Goal: Task Accomplishment & Management: Complete application form

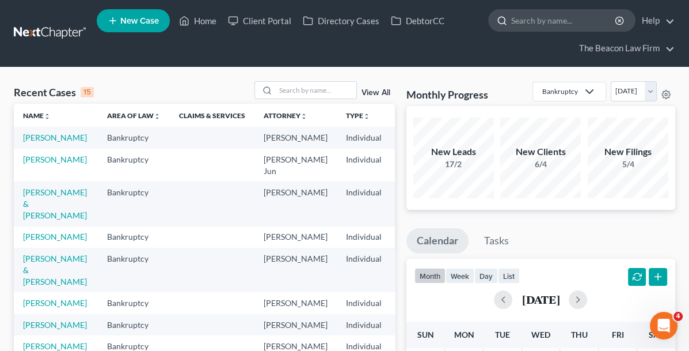
click at [525, 16] on input "search" at bounding box center [563, 20] width 105 height 21
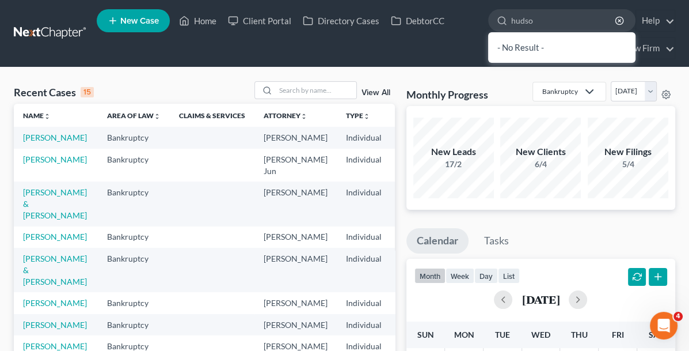
type input "[PERSON_NAME]"
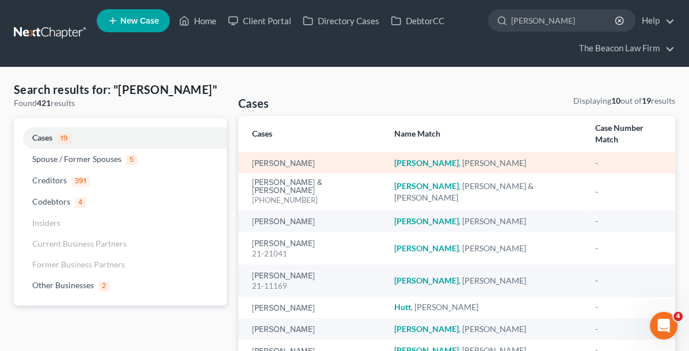
click at [264, 157] on div "[PERSON_NAME]" at bounding box center [314, 163] width 124 height 12
click at [268, 157] on div "[PERSON_NAME]" at bounding box center [314, 163] width 124 height 12
click at [252, 159] on link "[PERSON_NAME]" at bounding box center [283, 163] width 63 height 8
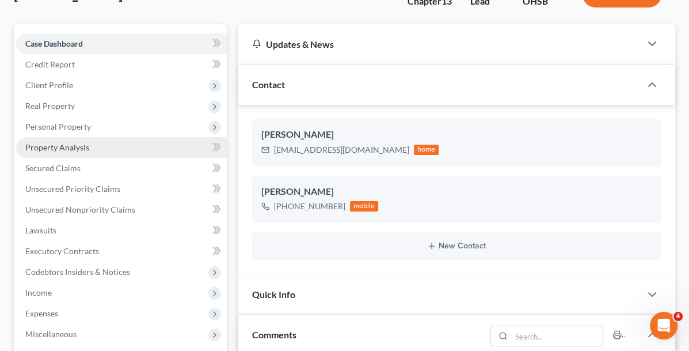
scroll to position [173, 0]
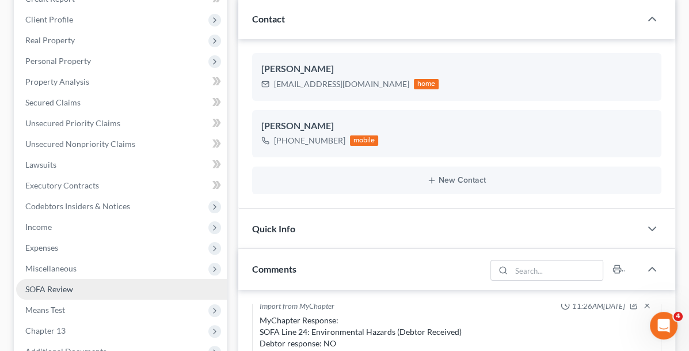
click at [35, 287] on span "SOFA Review" at bounding box center [49, 289] width 48 height 10
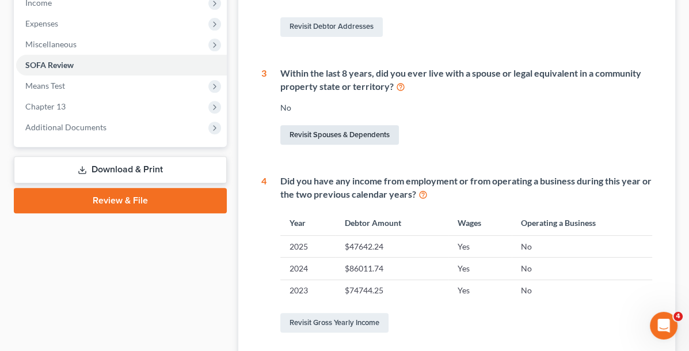
scroll to position [460, 0]
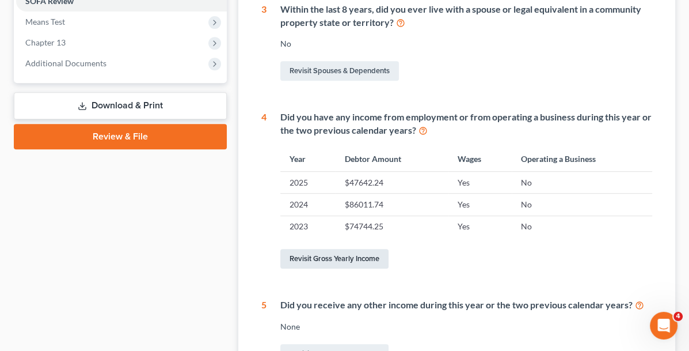
click at [280, 255] on link "Revisit Gross Yearly Income" at bounding box center [334, 259] width 108 height 20
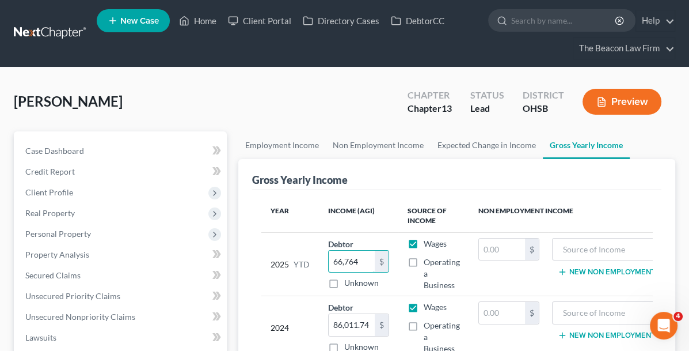
type input "66,764"
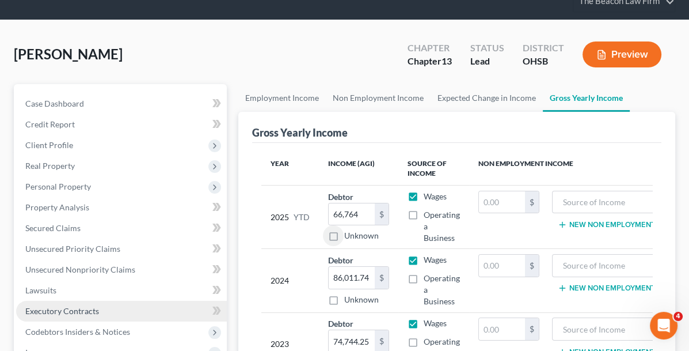
scroll to position [115, 0]
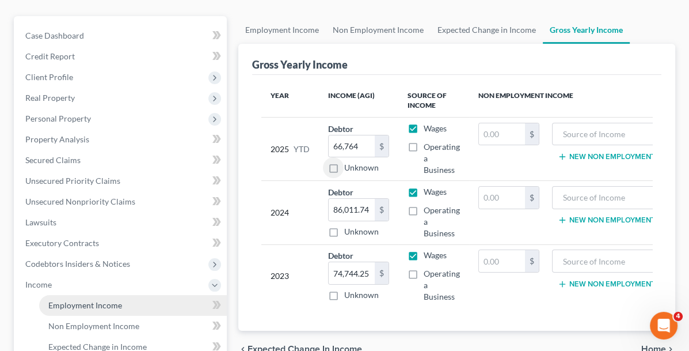
click at [63, 302] on span "Employment Income" at bounding box center [85, 305] width 74 height 10
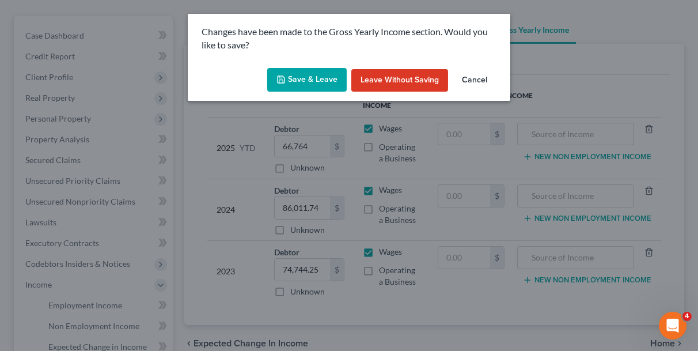
click at [308, 85] on button "Save & Leave" at bounding box center [306, 80] width 79 height 24
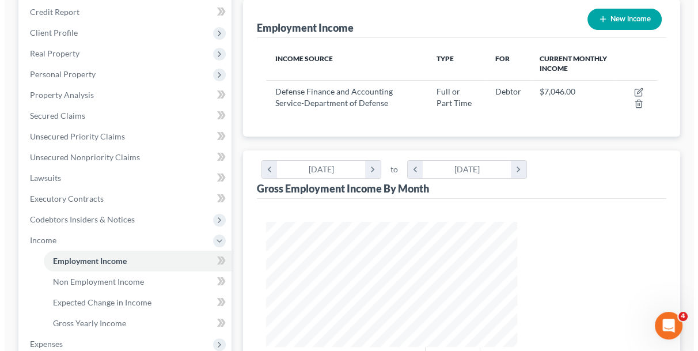
scroll to position [153, 0]
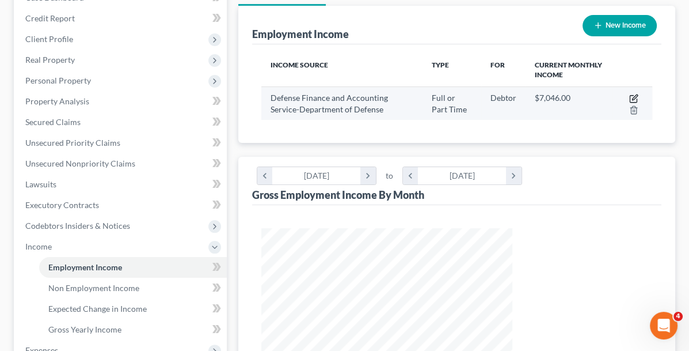
click at [633, 95] on icon "button" at bounding box center [633, 98] width 9 height 9
select select "0"
select select "36"
select select "2"
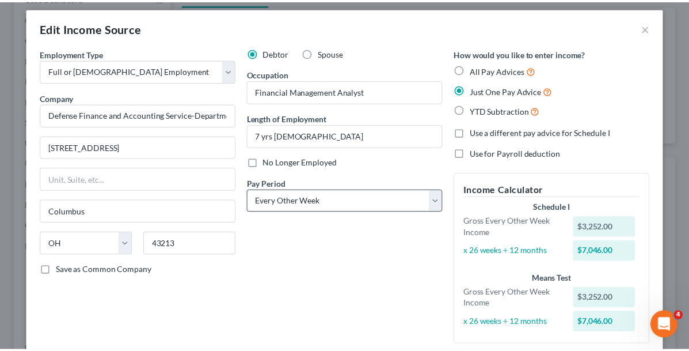
scroll to position [121, 0]
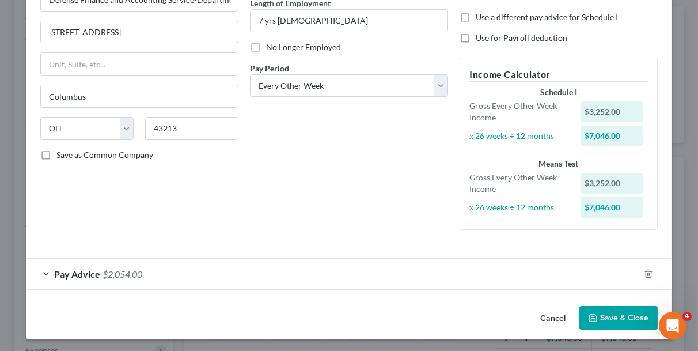
click at [600, 313] on button "Save & Close" at bounding box center [618, 318] width 78 height 24
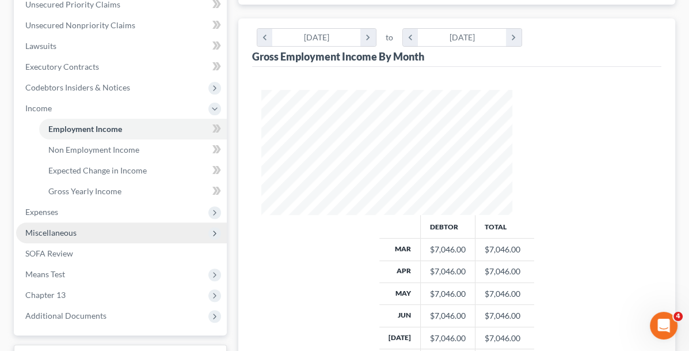
scroll to position [326, 0]
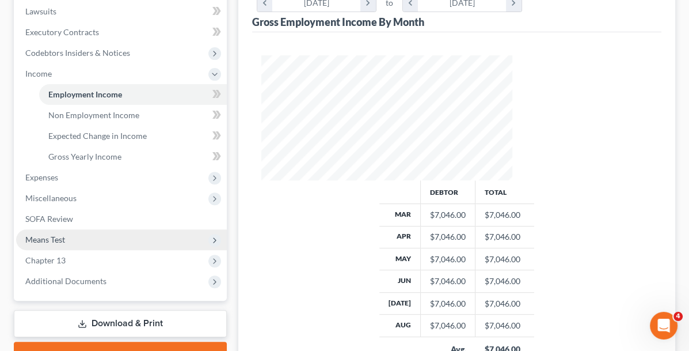
click at [210, 239] on icon at bounding box center [214, 239] width 9 height 9
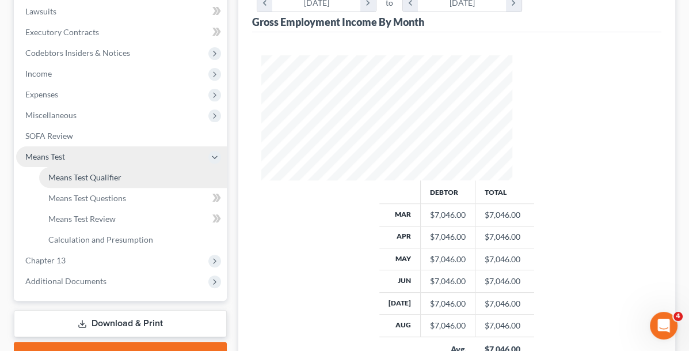
click at [62, 172] on span "Means Test Qualifier" at bounding box center [84, 177] width 73 height 10
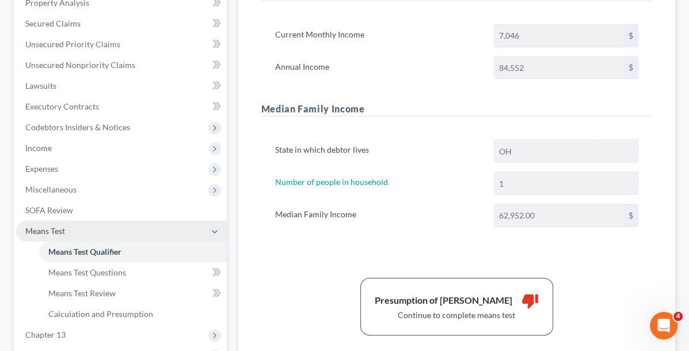
scroll to position [268, 0]
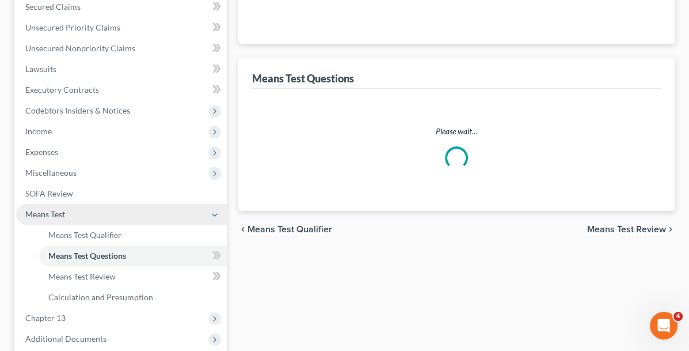
scroll to position [231, 0]
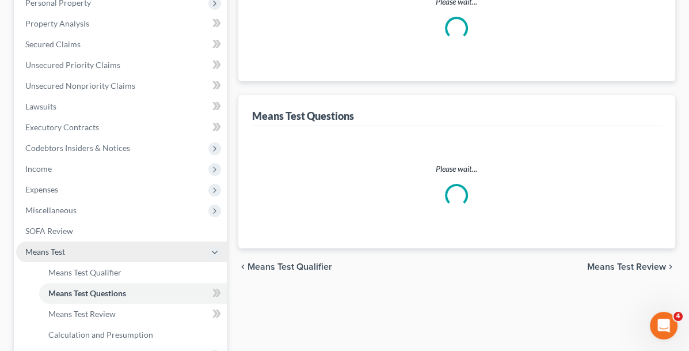
select select "1"
select select "60"
select select "1"
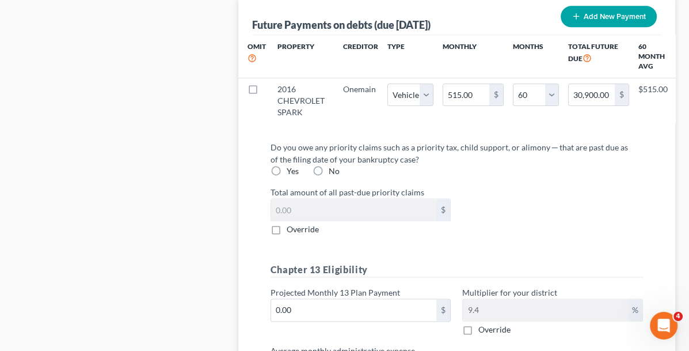
scroll to position [1406, 0]
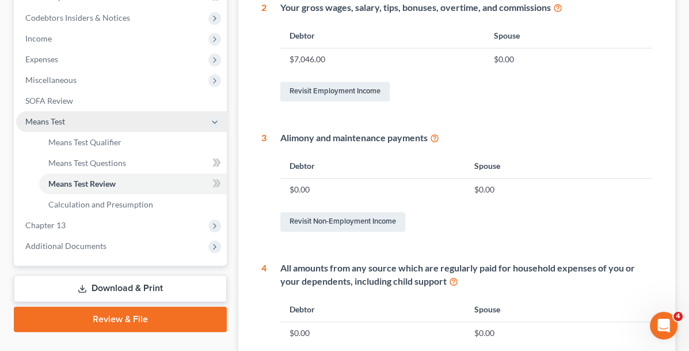
scroll to position [325, 0]
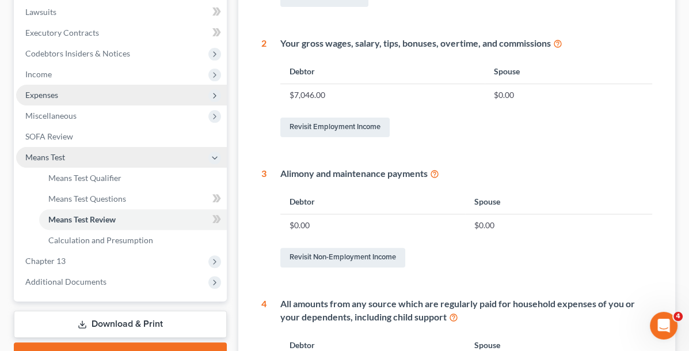
click at [39, 95] on span "Expenses" at bounding box center [41, 95] width 33 height 10
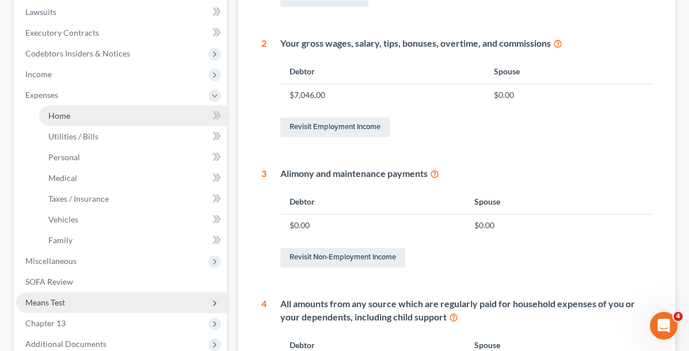
click at [59, 112] on span "Home" at bounding box center [59, 116] width 22 height 10
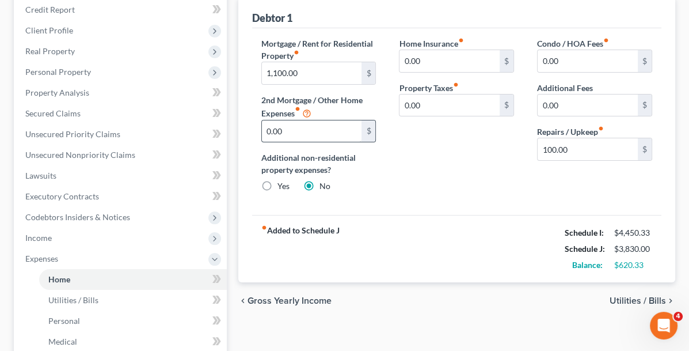
scroll to position [173, 0]
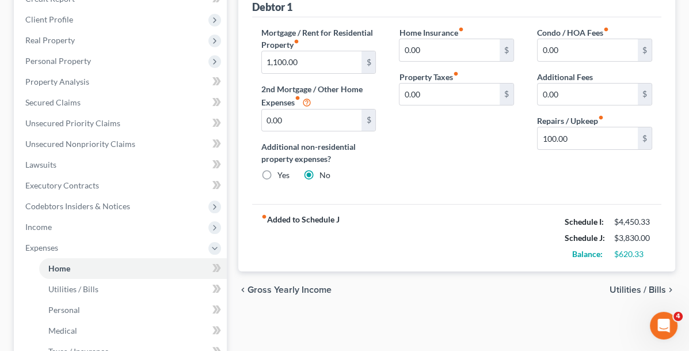
click at [628, 285] on span "Utilities / Bills" at bounding box center [638, 289] width 56 height 9
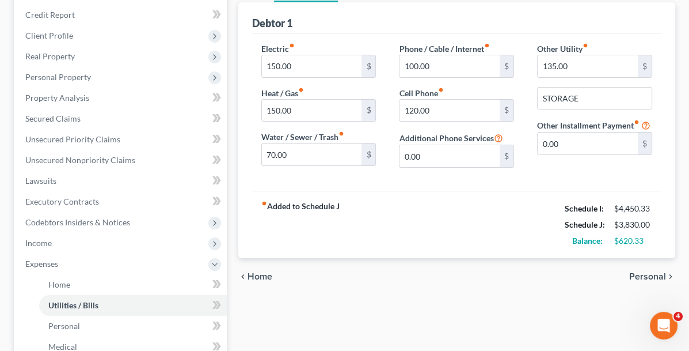
scroll to position [173, 0]
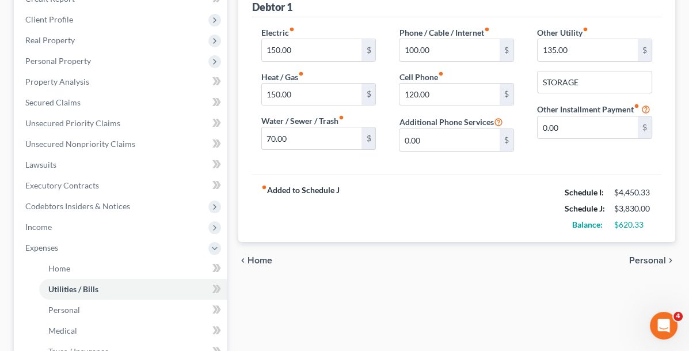
click at [644, 259] on span "Personal" at bounding box center [647, 260] width 37 height 9
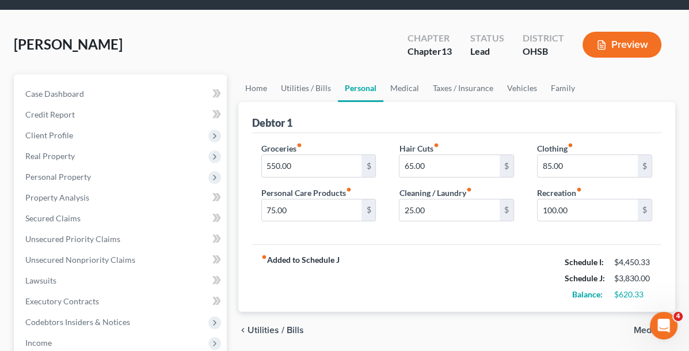
scroll to position [115, 0]
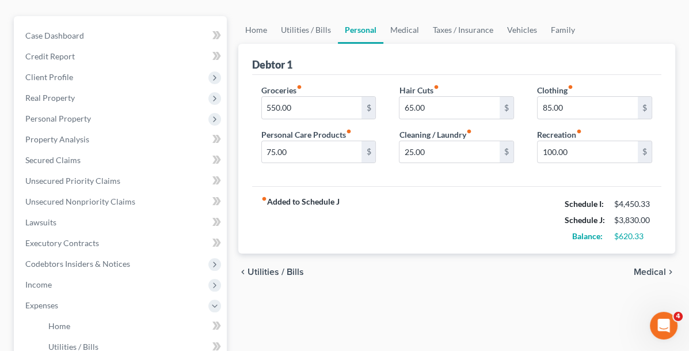
click at [663, 267] on span "Medical" at bounding box center [650, 271] width 32 height 9
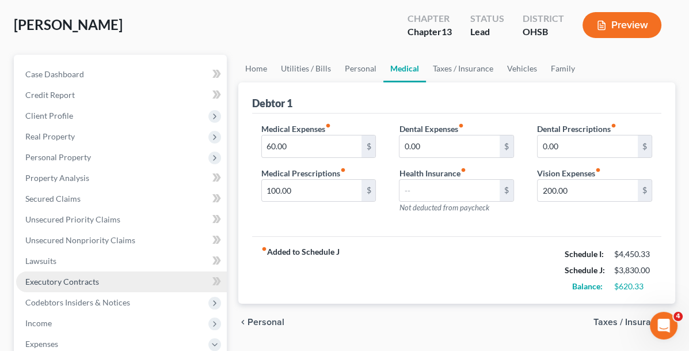
scroll to position [115, 0]
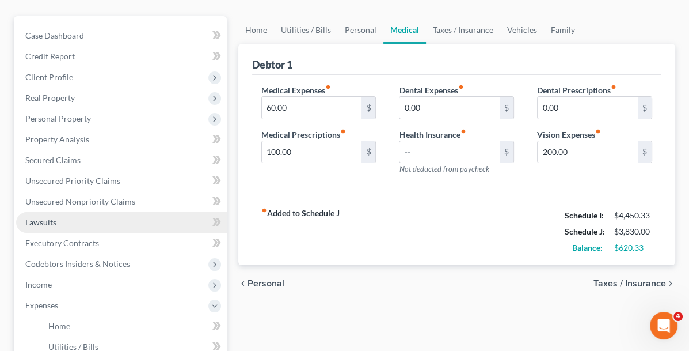
click at [40, 225] on span "Lawsuits" at bounding box center [40, 222] width 31 height 10
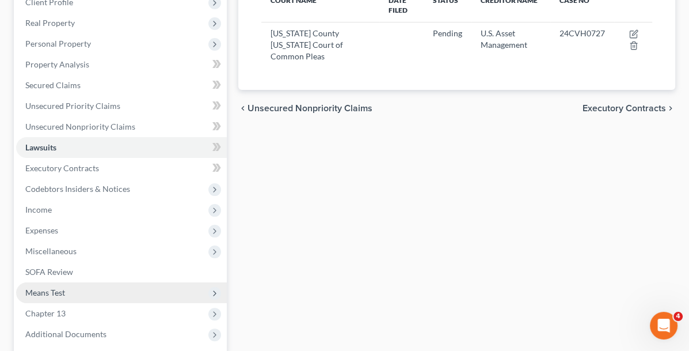
scroll to position [173, 0]
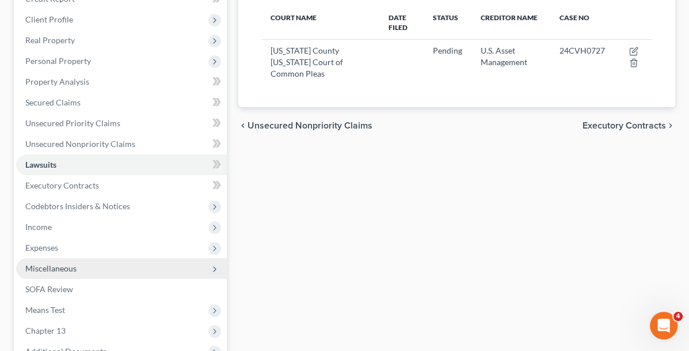
click at [41, 265] on span "Miscellaneous" at bounding box center [50, 268] width 51 height 10
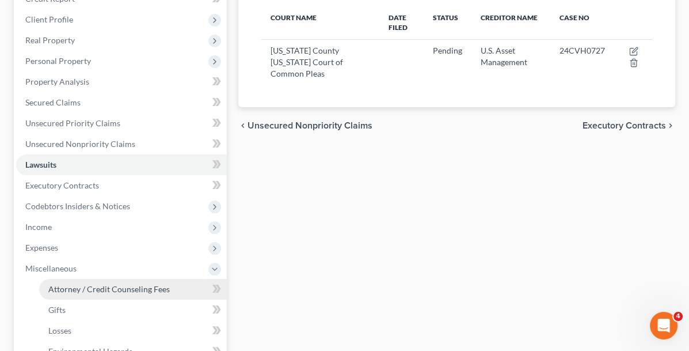
click at [66, 284] on span "Attorney / Credit Counseling Fees" at bounding box center [108, 289] width 121 height 10
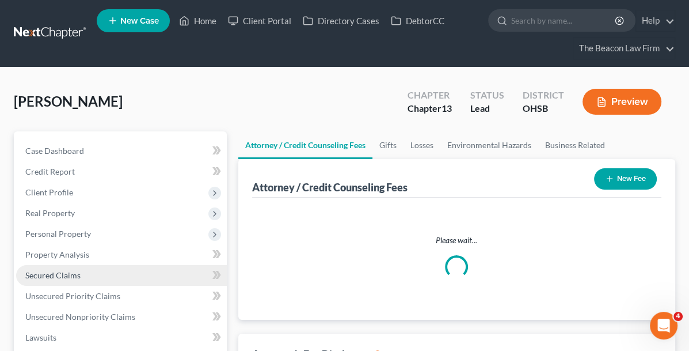
select select "6"
select select "1"
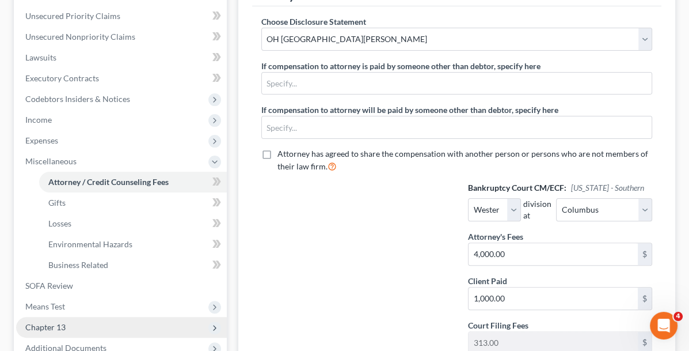
scroll to position [345, 0]
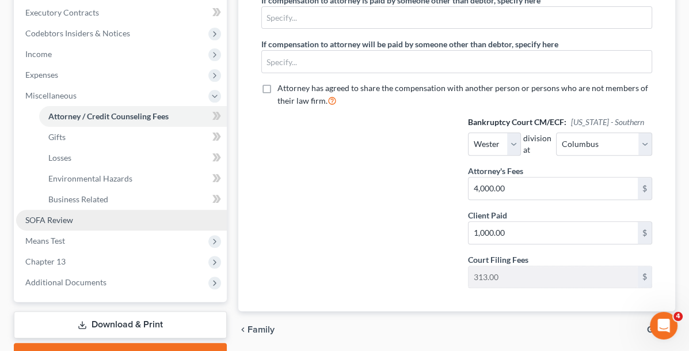
click at [60, 222] on span "SOFA Review" at bounding box center [49, 220] width 48 height 10
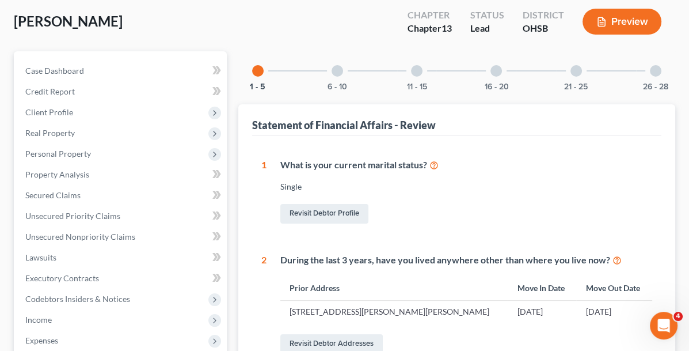
scroll to position [77, 0]
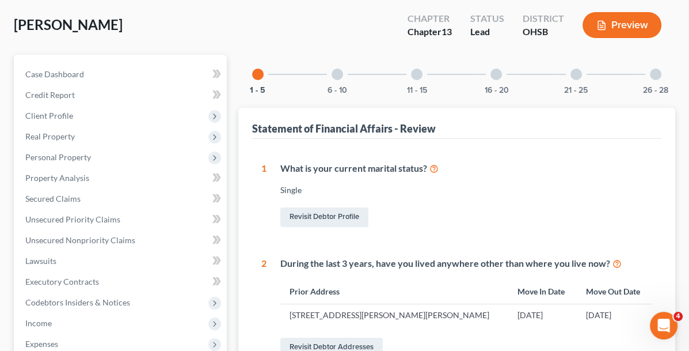
click at [332, 73] on div at bounding box center [338, 74] width 12 height 12
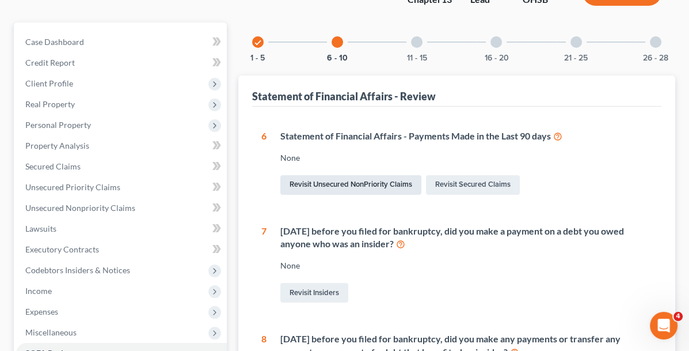
scroll to position [95, 0]
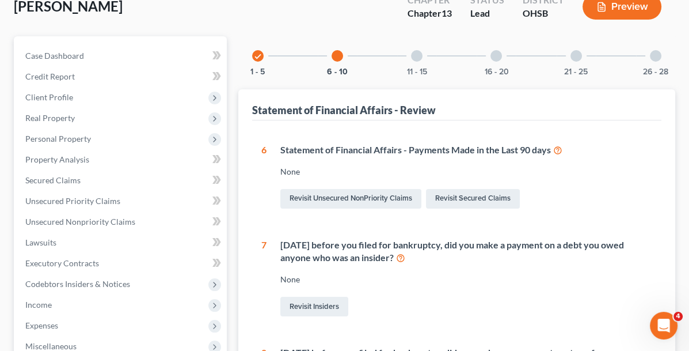
click at [411, 54] on div at bounding box center [417, 56] width 12 height 12
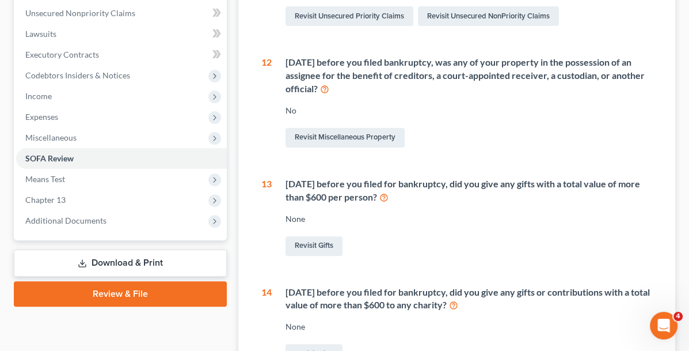
scroll to position [131, 0]
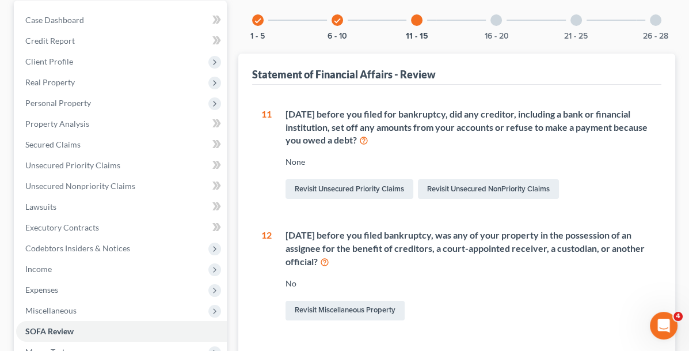
click at [490, 16] on div at bounding box center [496, 20] width 12 height 12
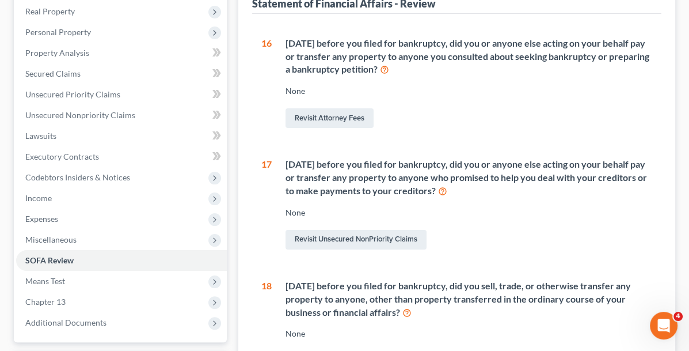
scroll to position [144, 0]
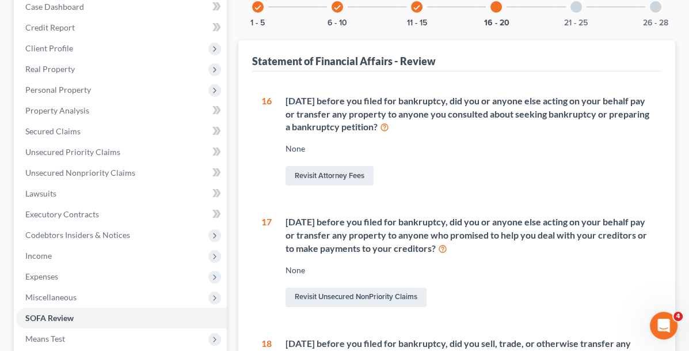
click at [560, 12] on div "21 - 25" at bounding box center [576, 6] width 39 height 39
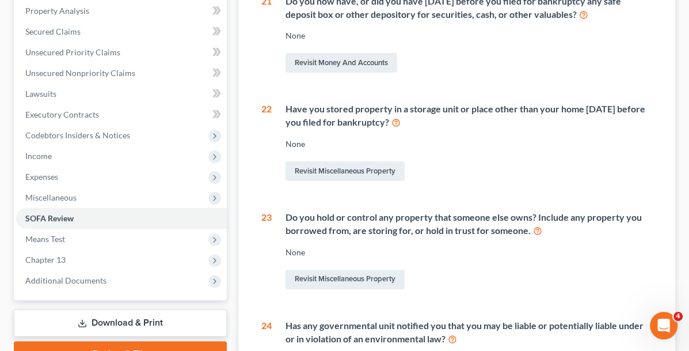
scroll to position [201, 0]
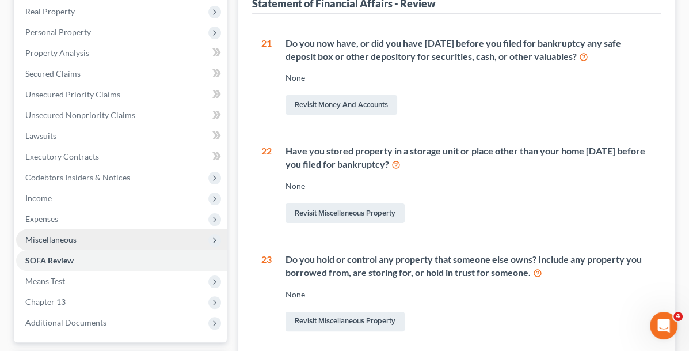
click at [100, 241] on span "Miscellaneous" at bounding box center [121, 239] width 211 height 21
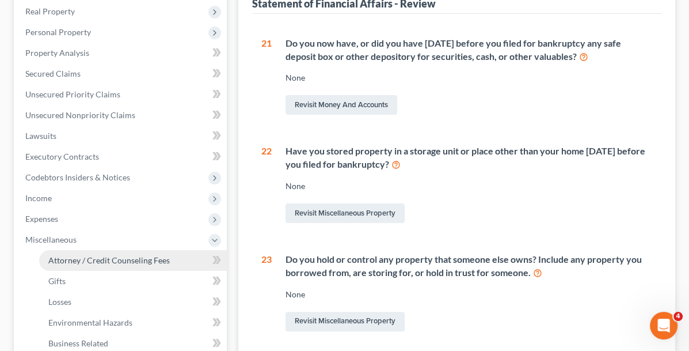
click at [92, 263] on span "Attorney / Credit Counseling Fees" at bounding box center [108, 260] width 121 height 10
select select "6"
select select "1"
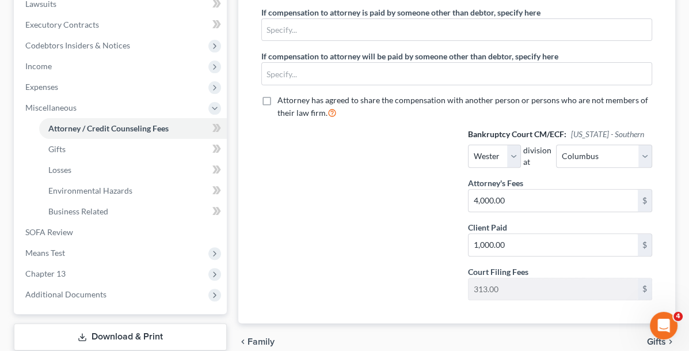
scroll to position [345, 0]
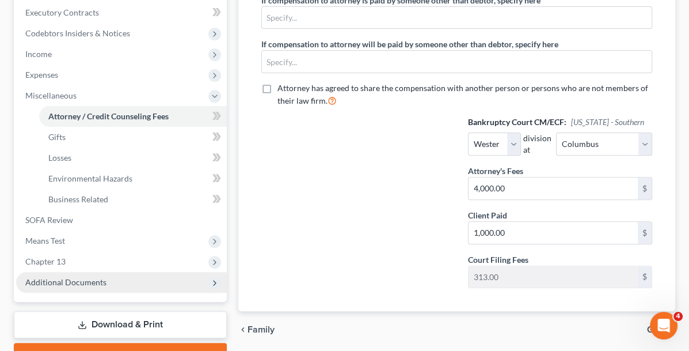
click at [81, 280] on span "Additional Documents" at bounding box center [65, 282] width 81 height 10
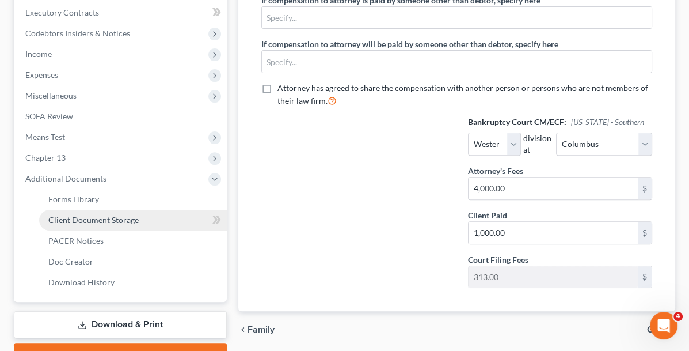
click at [92, 217] on span "Client Document Storage" at bounding box center [93, 220] width 90 height 10
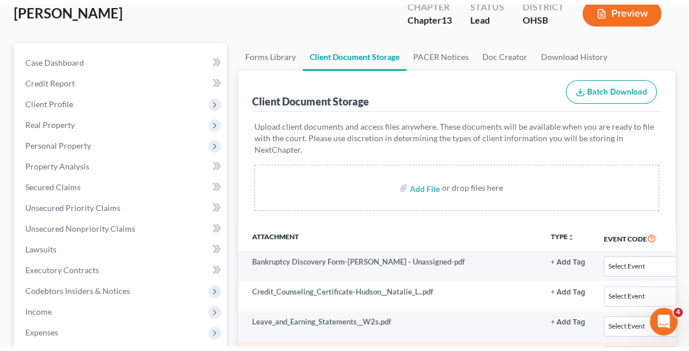
scroll to position [70, 0]
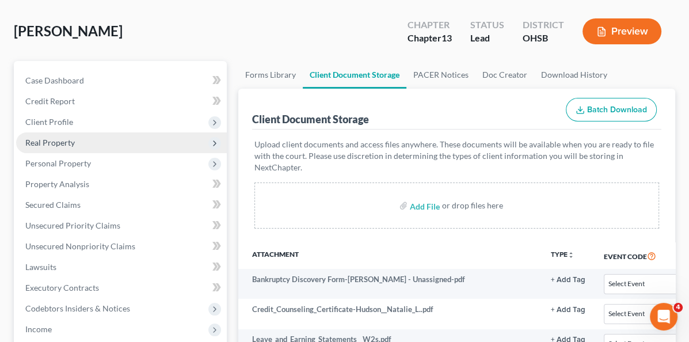
click at [53, 144] on span "Real Property" at bounding box center [50, 143] width 50 height 10
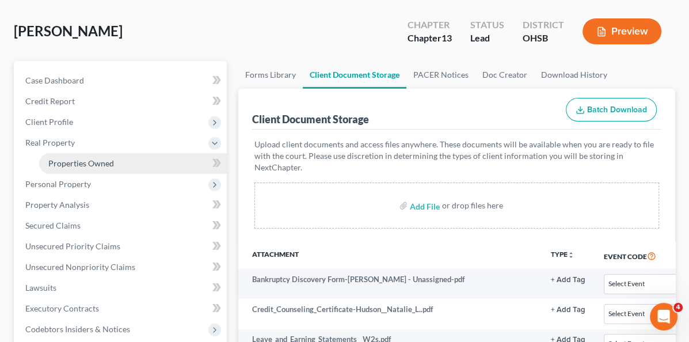
click at [62, 164] on span "Properties Owned" at bounding box center [81, 163] width 66 height 10
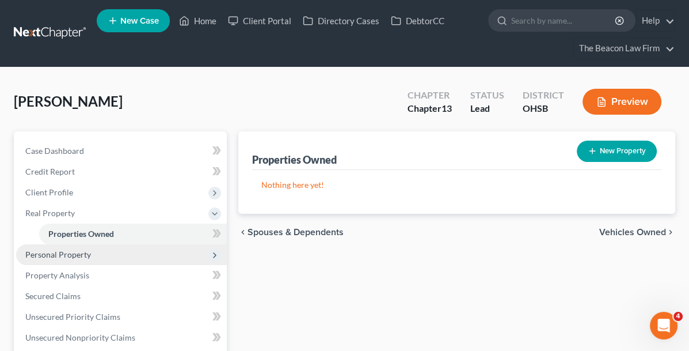
click at [43, 261] on span "Personal Property" at bounding box center [121, 254] width 211 height 21
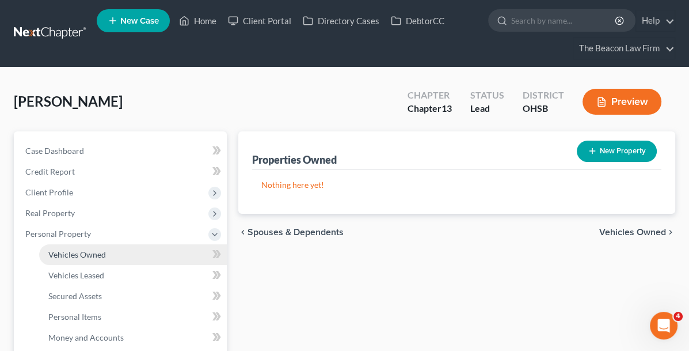
click at [75, 252] on span "Vehicles Owned" at bounding box center [77, 254] width 58 height 10
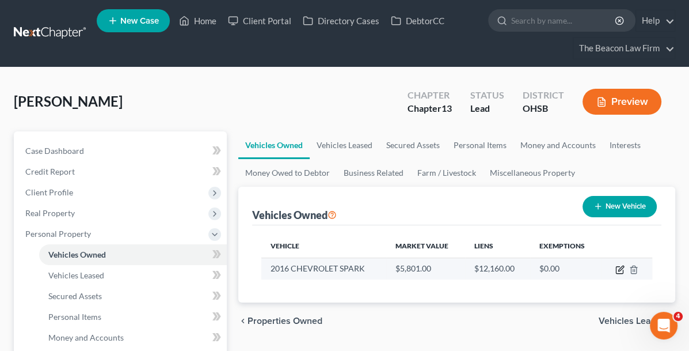
click at [619, 271] on icon "button" at bounding box center [619, 269] width 9 height 9
select select "0"
select select "10"
select select "3"
select select "0"
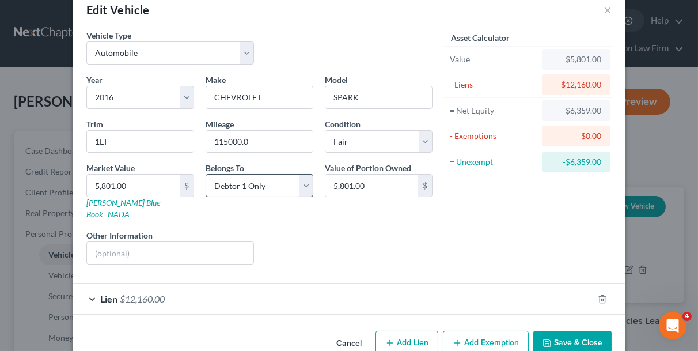
scroll to position [36, 0]
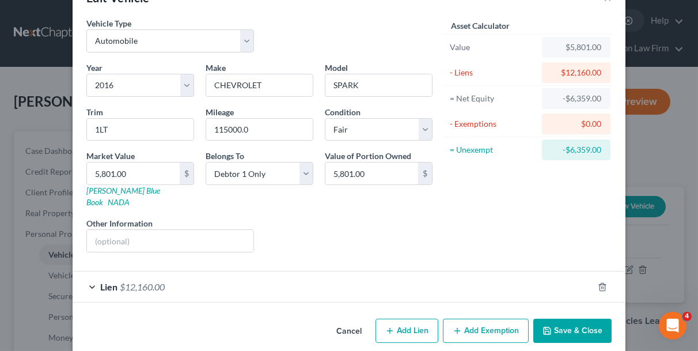
click at [93, 271] on div "Lien $12,160.00" at bounding box center [333, 286] width 520 height 31
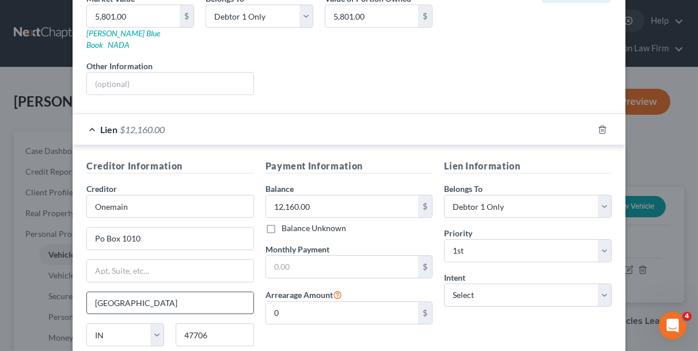
scroll to position [209, 0]
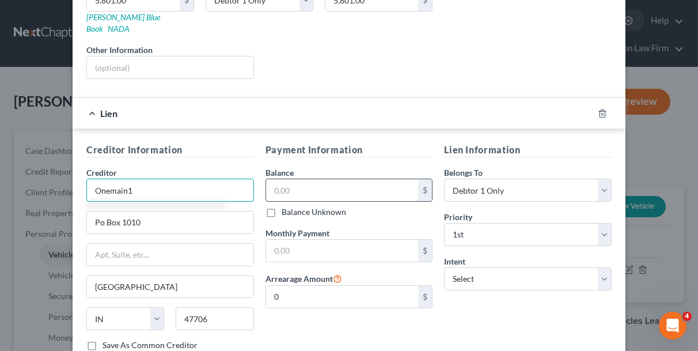
type input "Onemain"
click at [299, 179] on input "text" at bounding box center [342, 190] width 153 height 22
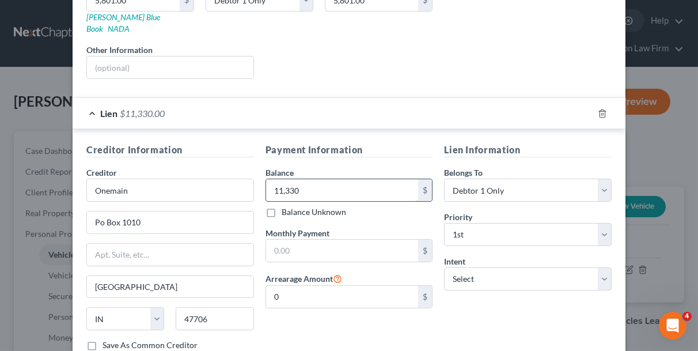
type input "11,330"
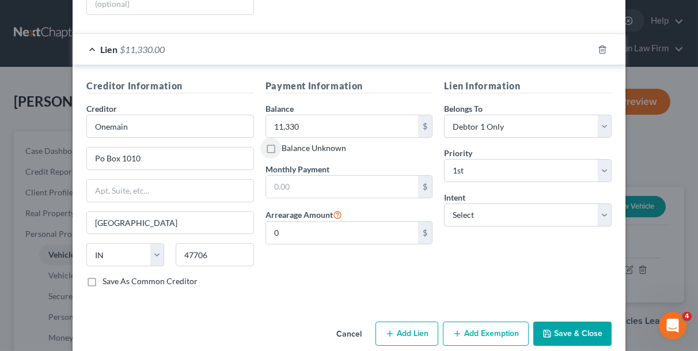
scroll to position [273, 0]
click at [567, 321] on button "Save & Close" at bounding box center [572, 333] width 78 height 24
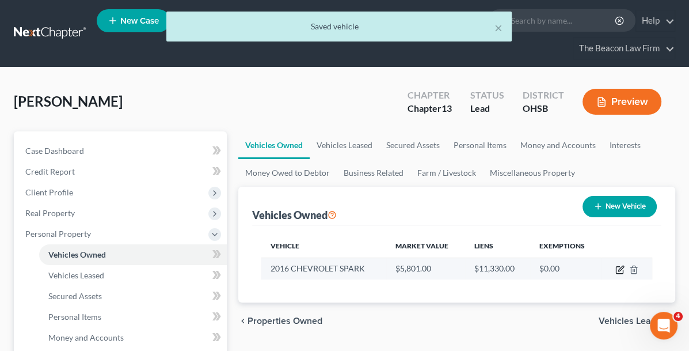
click at [618, 269] on icon "button" at bounding box center [619, 269] width 9 height 9
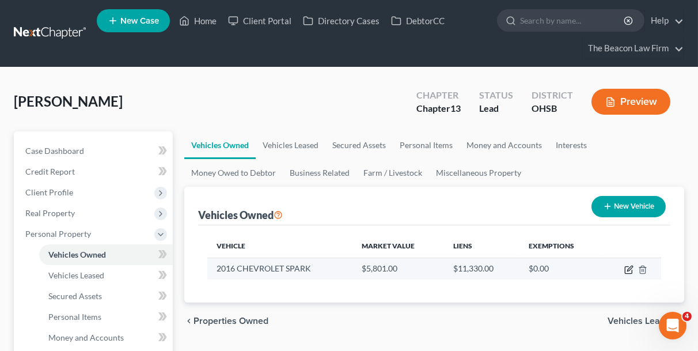
select select "0"
select select "10"
select select "3"
select select "0"
select select "15"
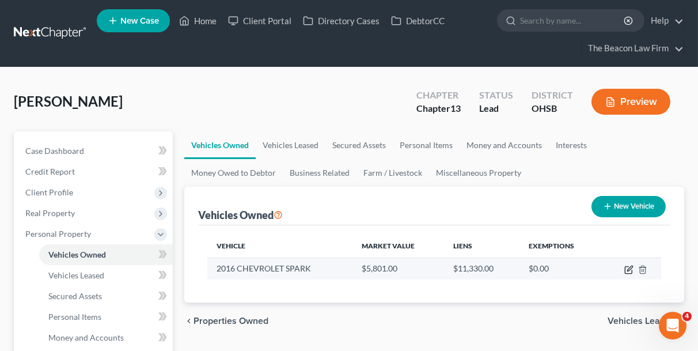
select select "0"
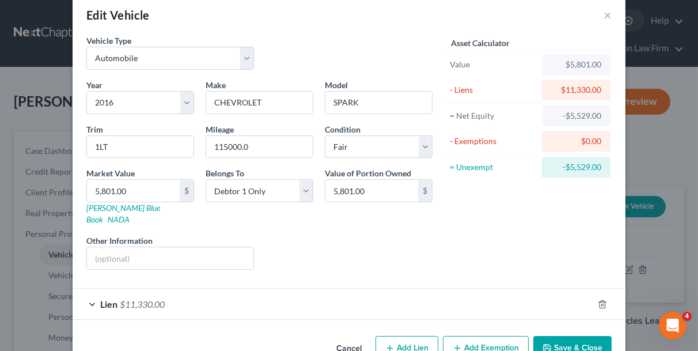
scroll to position [36, 0]
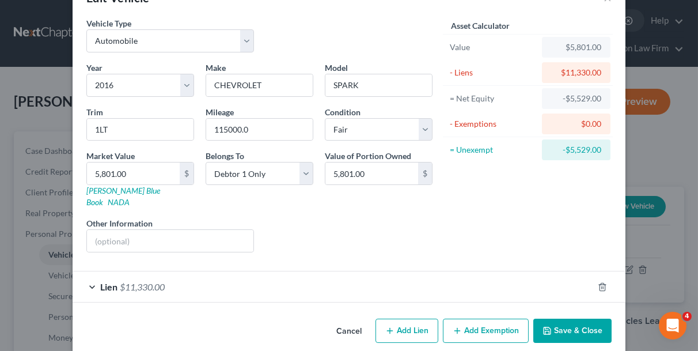
click at [100, 281] on span "Lien" at bounding box center [108, 286] width 17 height 11
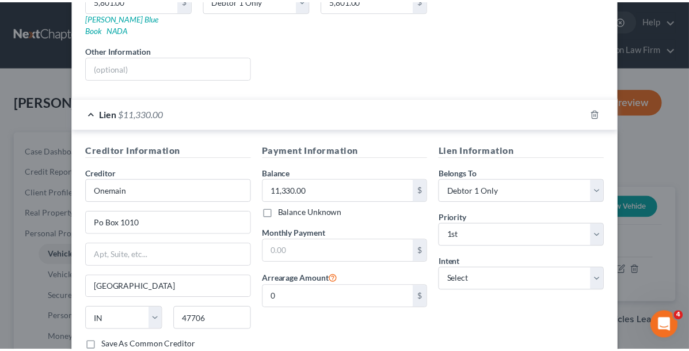
scroll to position [273, 0]
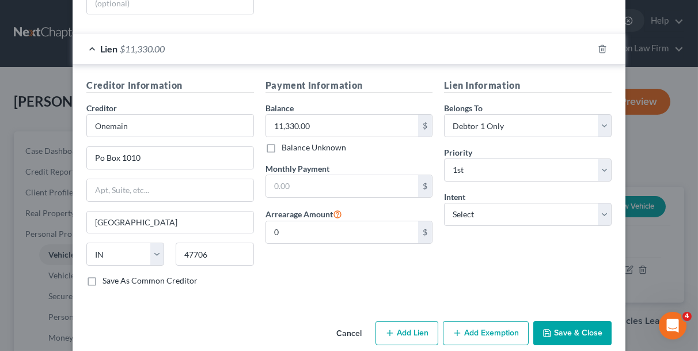
click at [565, 321] on button "Save & Close" at bounding box center [572, 333] width 78 height 24
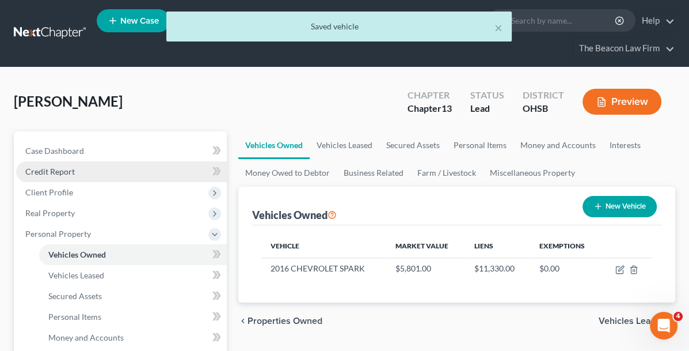
click at [78, 172] on link "Credit Report" at bounding box center [121, 171] width 211 height 21
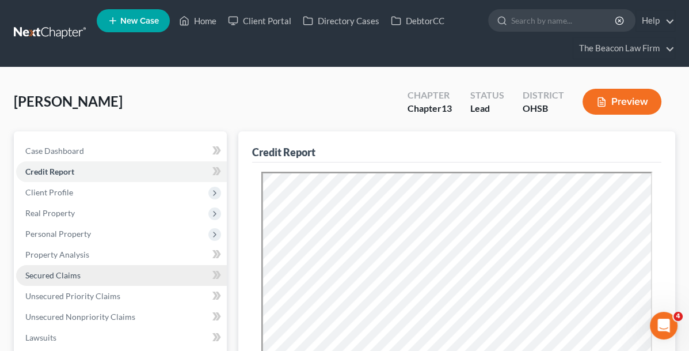
click at [73, 274] on span "Secured Claims" at bounding box center [52, 275] width 55 height 10
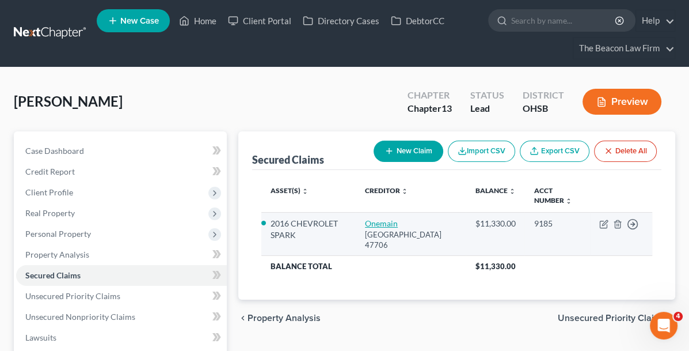
click at [365, 218] on link "Onemain" at bounding box center [381, 223] width 33 height 10
select select "15"
select select "0"
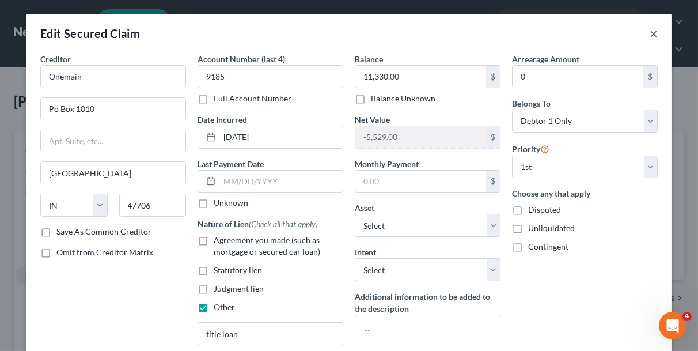
click at [649, 37] on button "×" at bounding box center [653, 33] width 8 height 14
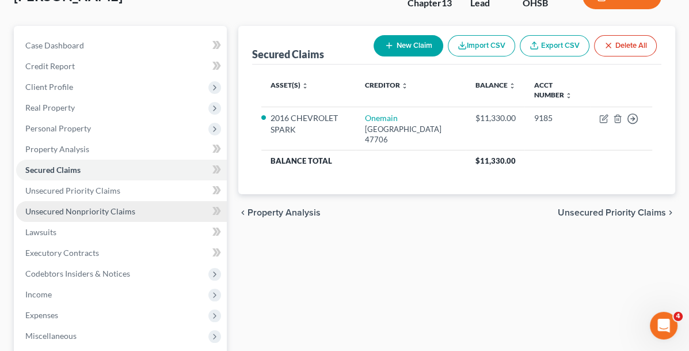
scroll to position [115, 0]
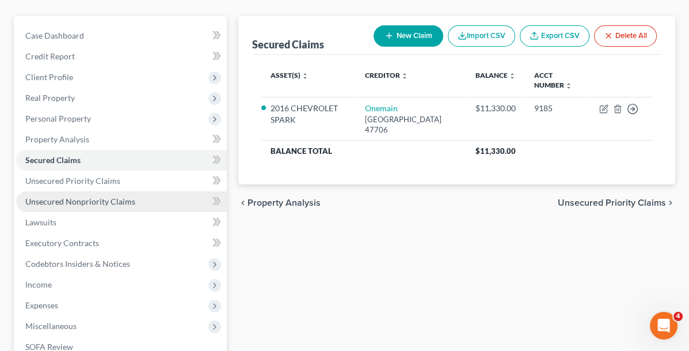
click at [87, 198] on span "Unsecured Nonpriority Claims" at bounding box center [80, 201] width 110 height 10
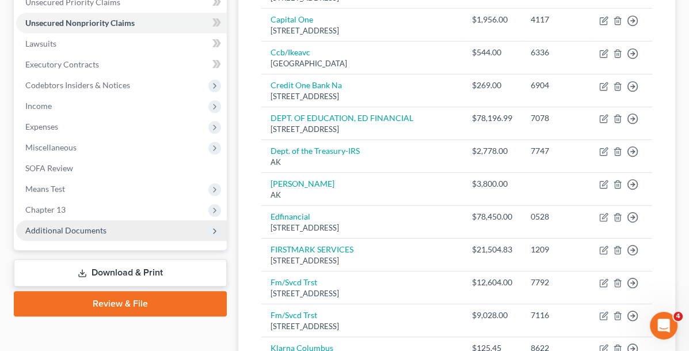
scroll to position [294, 0]
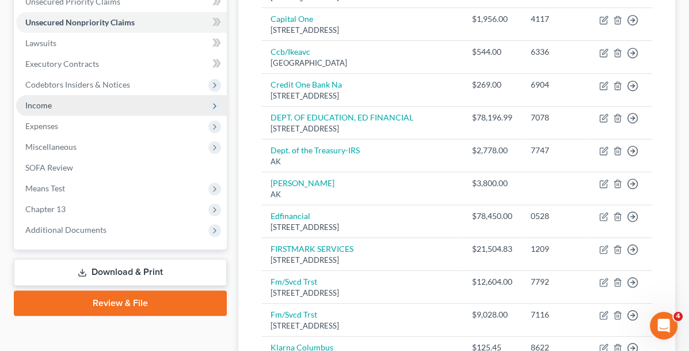
click at [39, 101] on span "Income" at bounding box center [38, 105] width 26 height 10
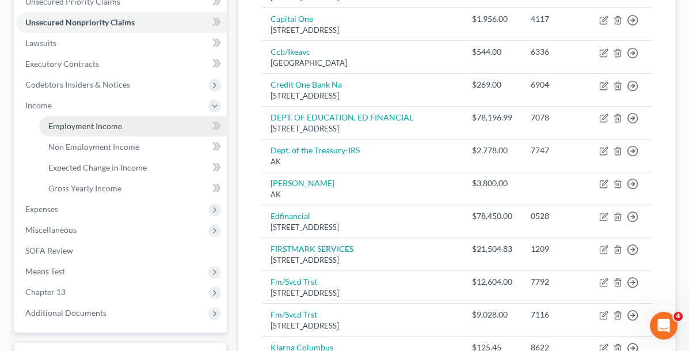
click at [60, 128] on span "Employment Income" at bounding box center [85, 126] width 74 height 10
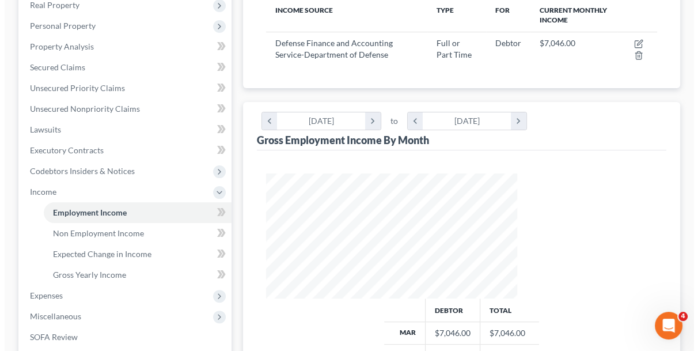
scroll to position [153, 0]
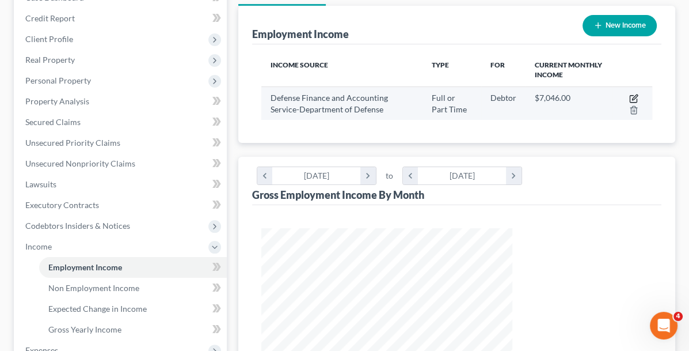
click at [632, 95] on icon "button" at bounding box center [633, 98] width 9 height 9
select select "0"
select select "36"
select select "2"
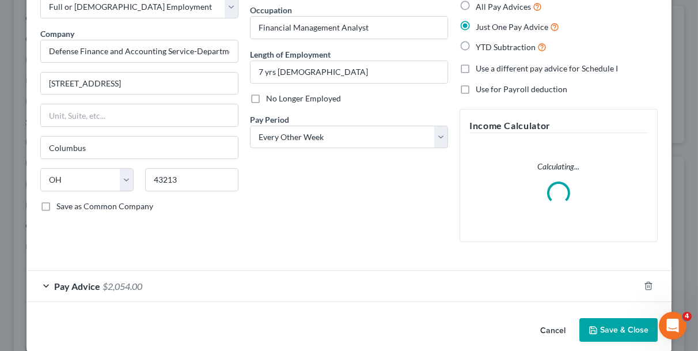
scroll to position [82, 0]
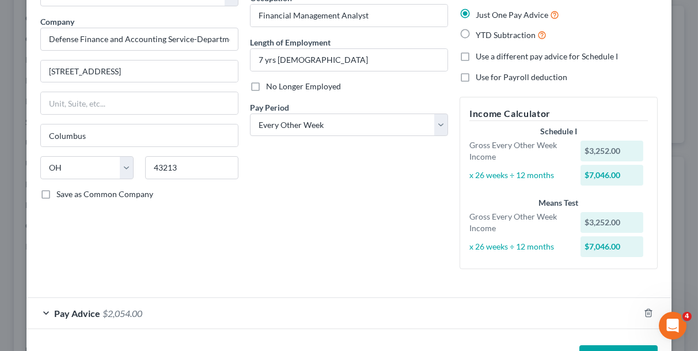
click at [102, 309] on span "$2,054.00" at bounding box center [122, 312] width 40 height 11
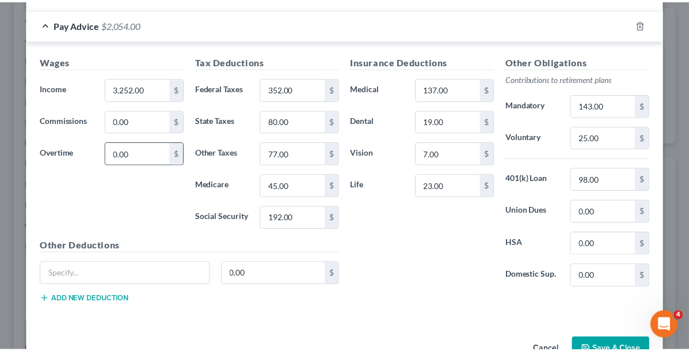
scroll to position [399, 0]
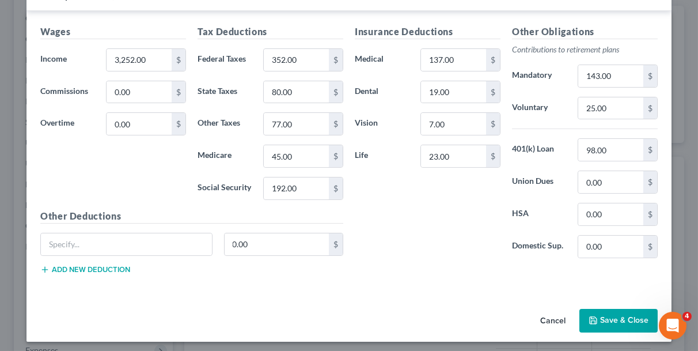
click at [615, 317] on button "Save & Close" at bounding box center [618, 321] width 78 height 24
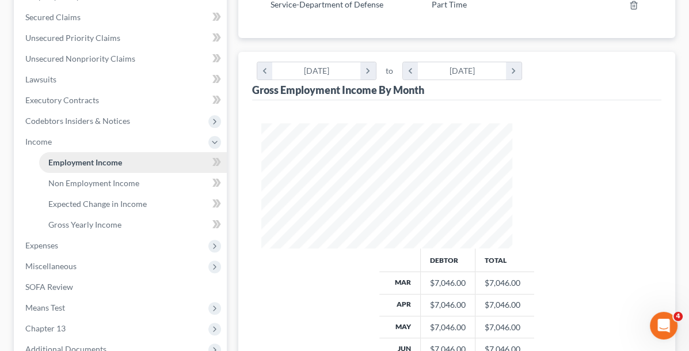
scroll to position [268, 0]
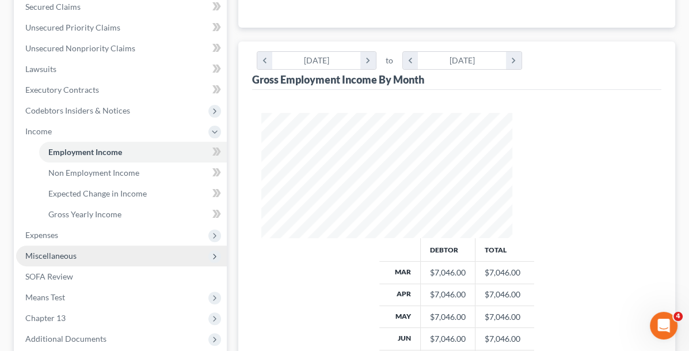
click at [70, 255] on span "Miscellaneous" at bounding box center [50, 255] width 51 height 10
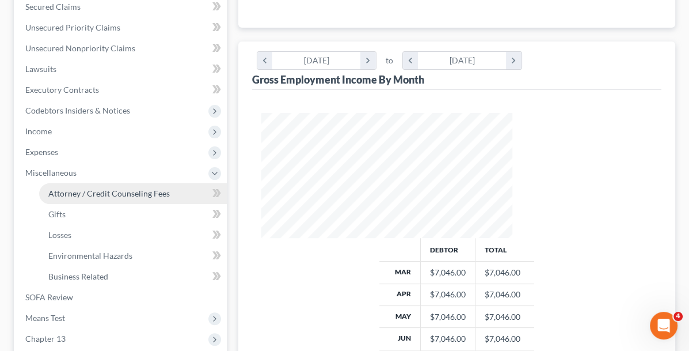
click at [100, 193] on span "Attorney / Credit Counseling Fees" at bounding box center [108, 193] width 121 height 10
select select "6"
select select "1"
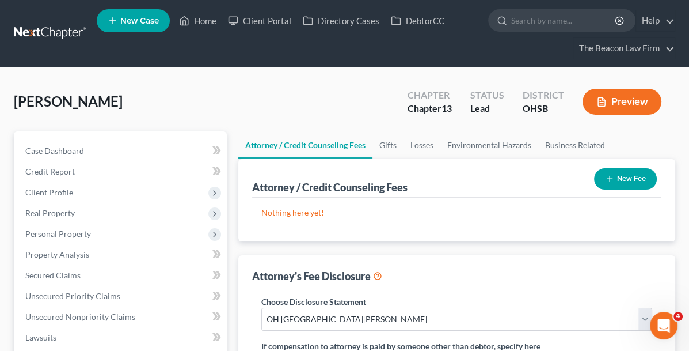
click at [613, 179] on icon "button" at bounding box center [609, 178] width 9 height 9
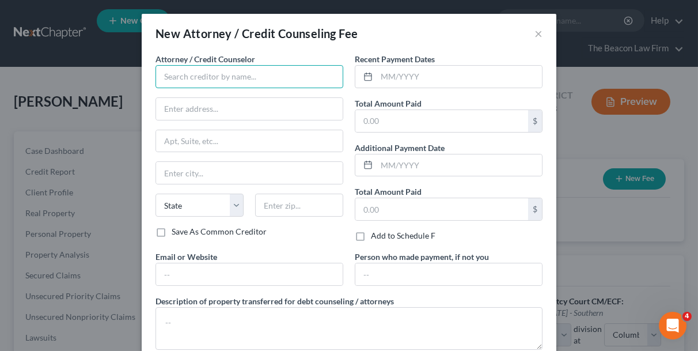
click at [220, 78] on input "text" at bounding box center [249, 76] width 188 height 23
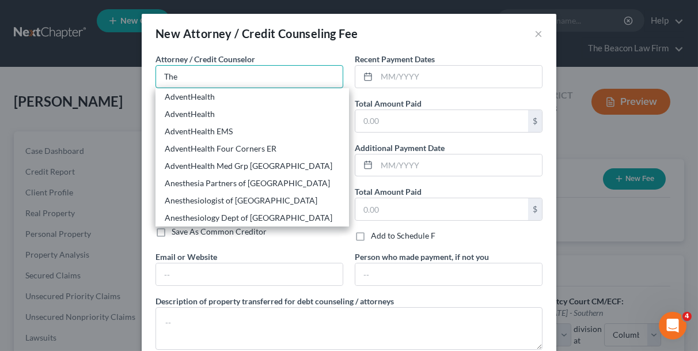
type input "The Beacon Law Firm"
type input "[STREET_ADDRESS][PERSON_NAME]"
type input "Ste 124"
type input "Ocoee"
select select "9"
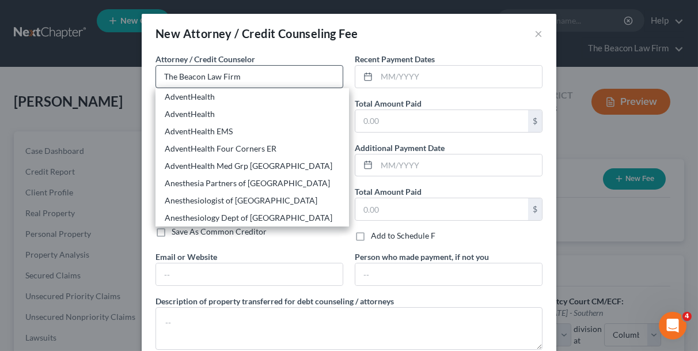
type input "34761"
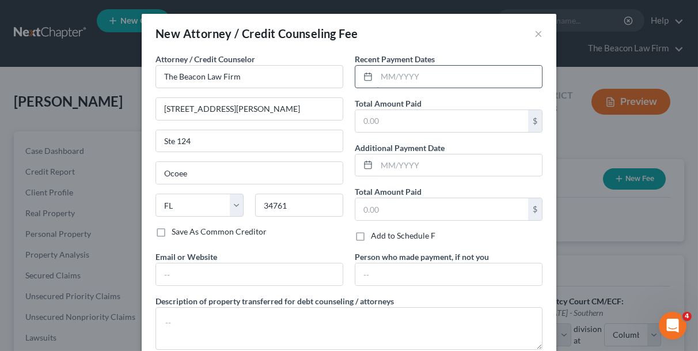
click at [384, 81] on input "text" at bounding box center [458, 77] width 165 height 22
type input "08/2025"
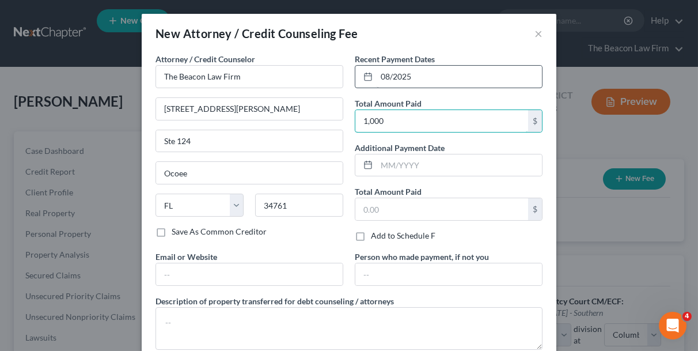
type input "1,000"
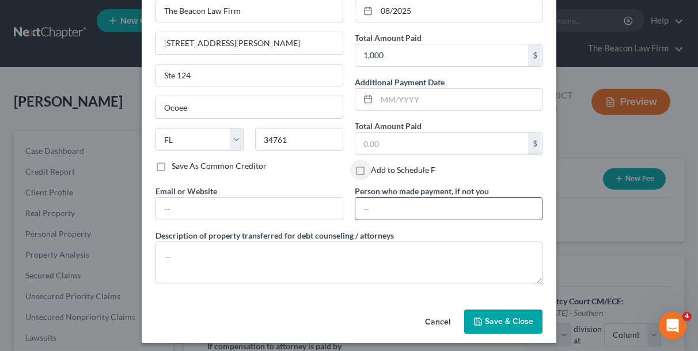
scroll to position [68, 0]
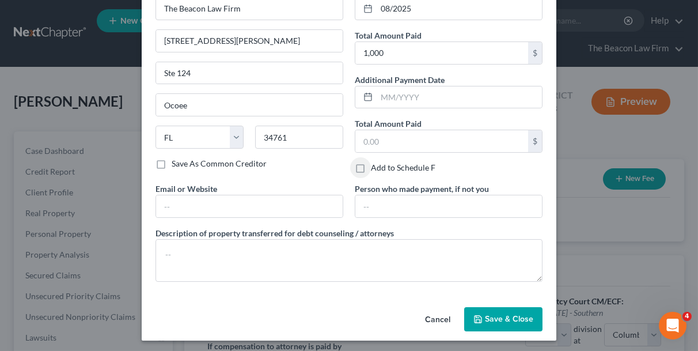
click at [484, 312] on button "Save & Close" at bounding box center [503, 319] width 78 height 24
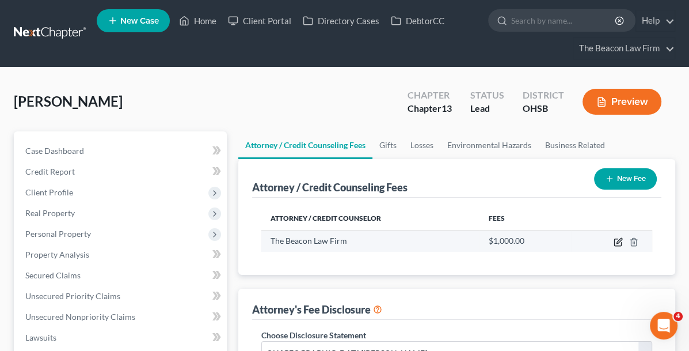
click at [622, 241] on icon "button" at bounding box center [618, 241] width 9 height 9
select select "9"
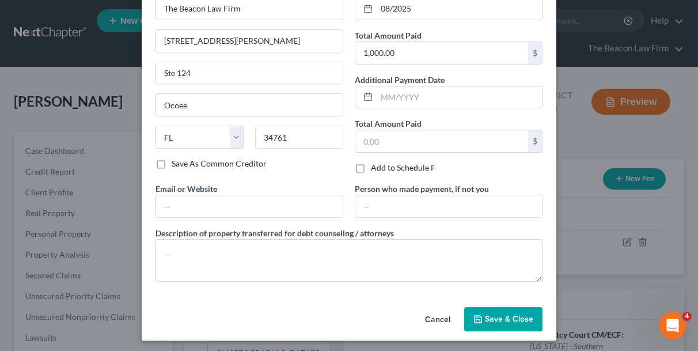
click at [497, 314] on span "Save & Close" at bounding box center [509, 319] width 48 height 10
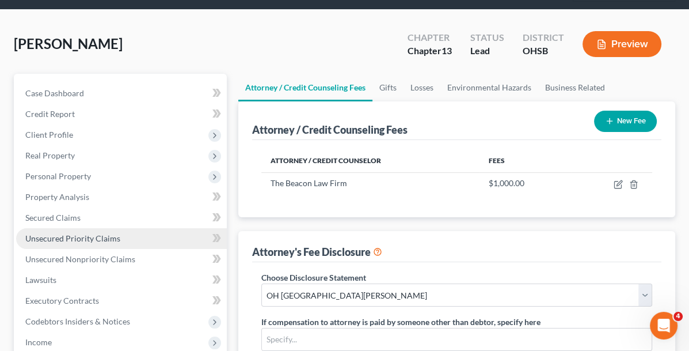
scroll to position [115, 0]
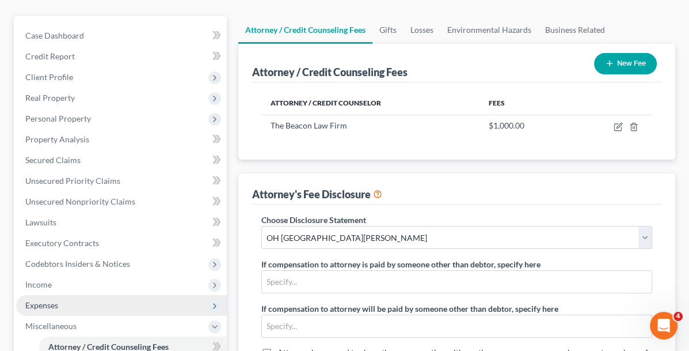
click at [41, 305] on span "Expenses" at bounding box center [41, 305] width 33 height 10
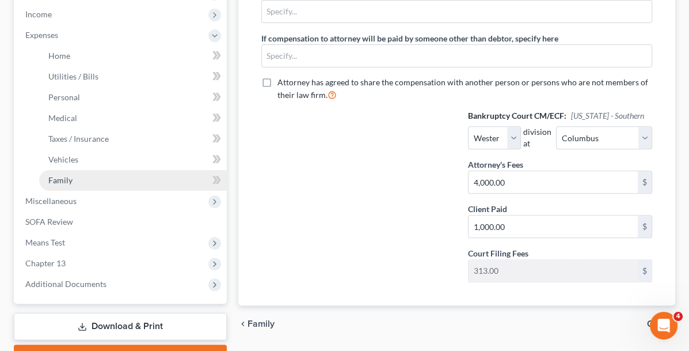
scroll to position [330, 0]
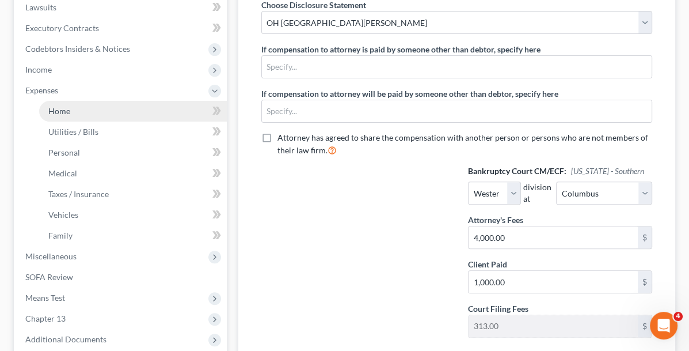
click at [75, 113] on link "Home" at bounding box center [133, 111] width 188 height 21
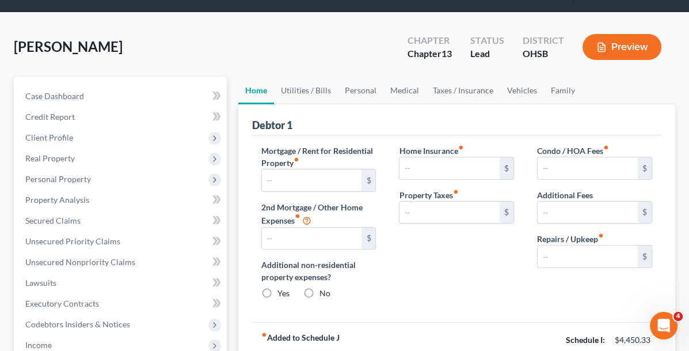
type input "1,100.00"
type input "0.00"
radio input "true"
type input "0.00"
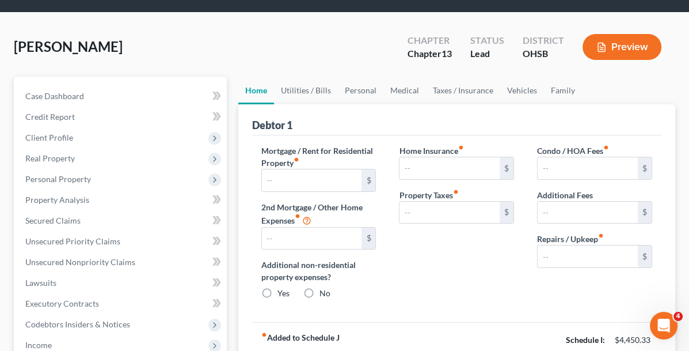
type input "0.00"
type input "100.00"
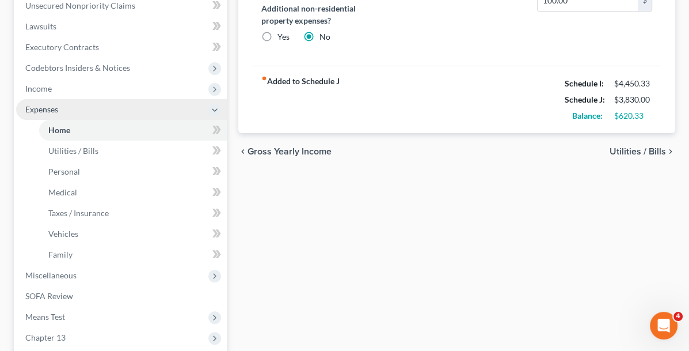
scroll to position [403, 0]
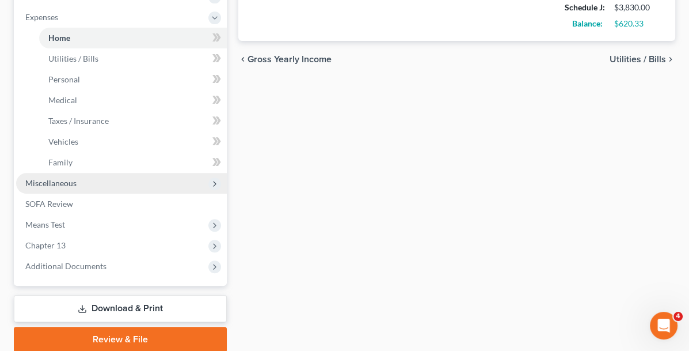
click at [70, 178] on span "Miscellaneous" at bounding box center [50, 183] width 51 height 10
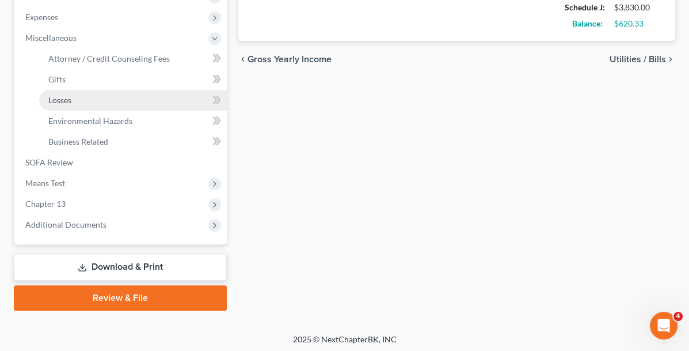
click at [70, 152] on li "Miscellaneous Attorney / Credit Counseling Fees Attorney / Bankruptcy Fees Gift…" at bounding box center [121, 90] width 211 height 124
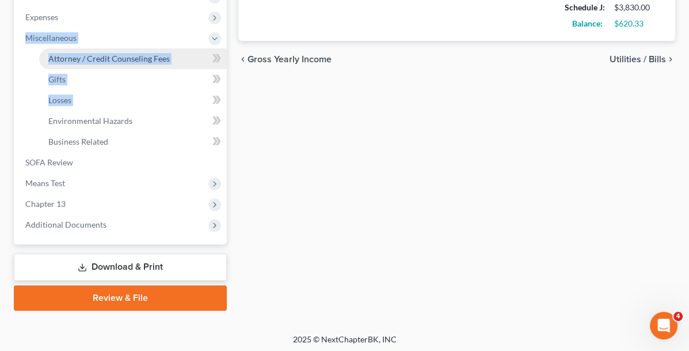
drag, startPoint x: 70, startPoint y: 178, endPoint x: 119, endPoint y: 56, distance: 132.0
click at [119, 56] on span "Attorney / Credit Counseling Fees" at bounding box center [108, 59] width 121 height 10
select select "6"
select select "1"
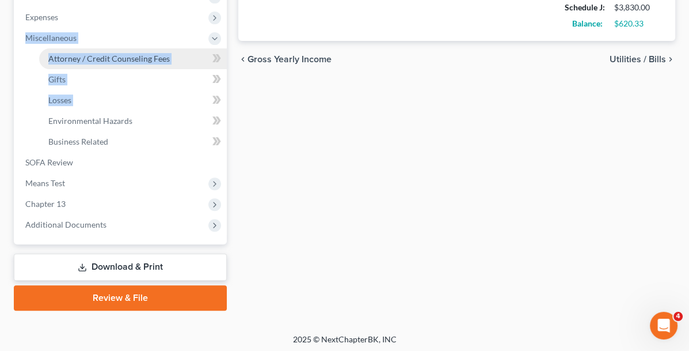
select select "1"
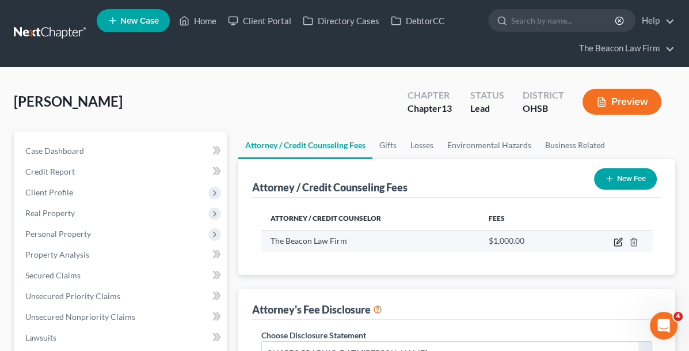
click at [615, 243] on icon "button" at bounding box center [618, 241] width 9 height 9
select select "9"
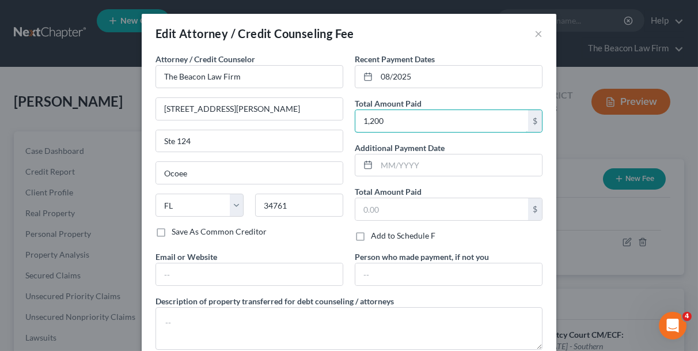
type input "1,200"
click at [535, 31] on button "×" at bounding box center [538, 33] width 8 height 14
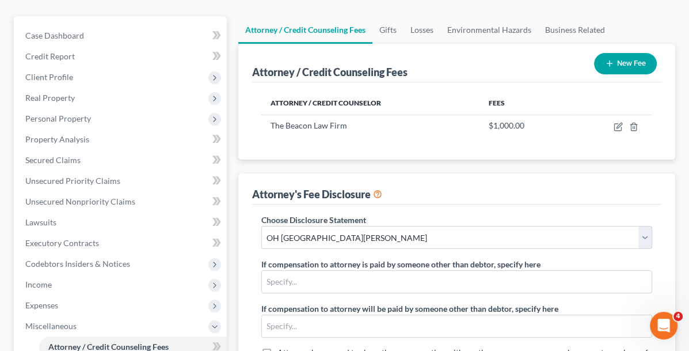
scroll to position [173, 0]
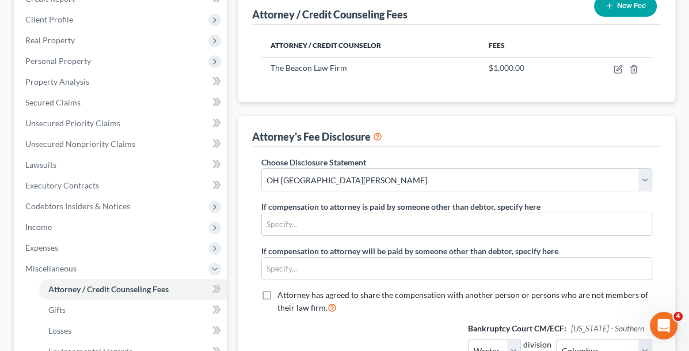
type input "3,500"
type input "1,200"
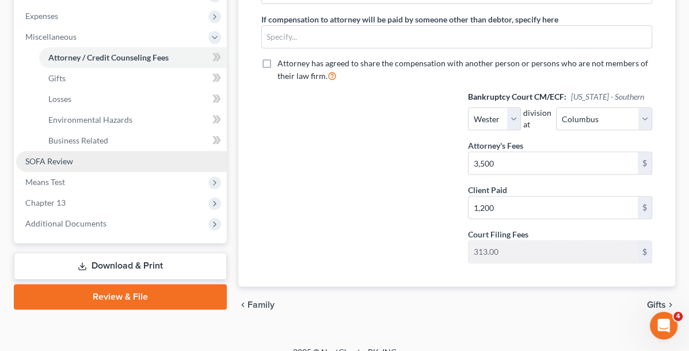
click at [44, 159] on span "SOFA Review" at bounding box center [49, 161] width 48 height 10
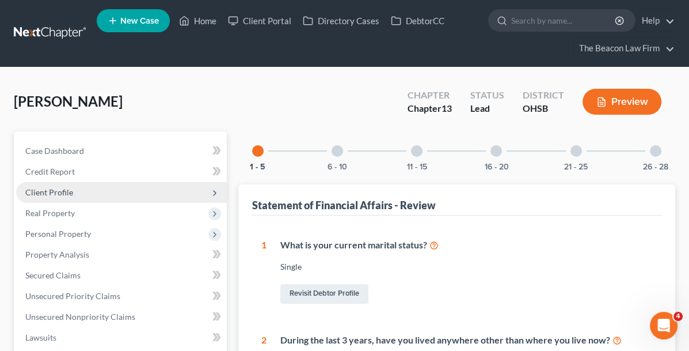
click at [62, 188] on span "Client Profile" at bounding box center [49, 192] width 48 height 10
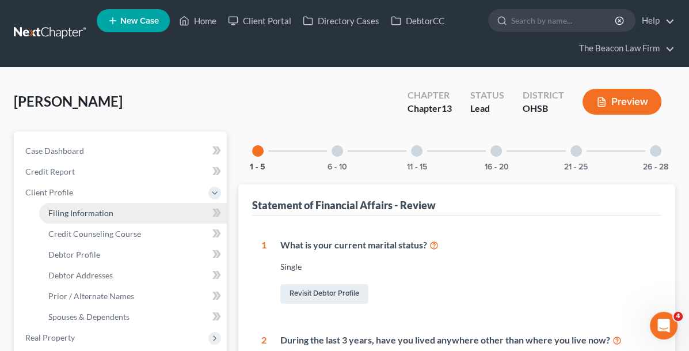
click at [64, 212] on span "Filing Information" at bounding box center [80, 213] width 65 height 10
select select "1"
select select "0"
select select "3"
select select "5"
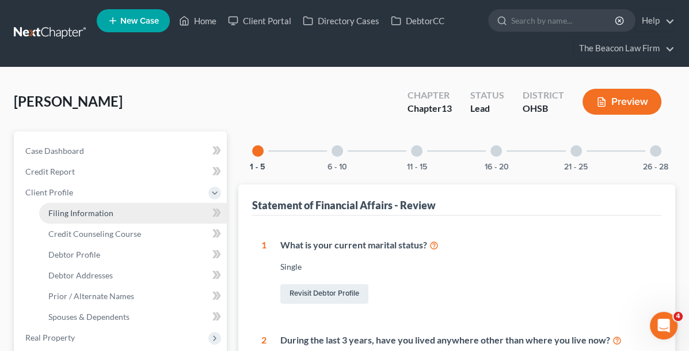
select select "36"
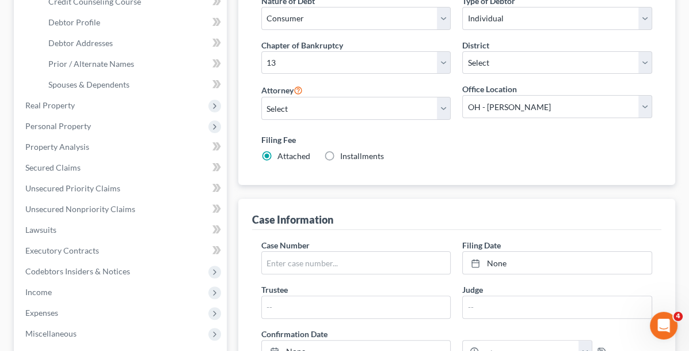
scroll to position [173, 0]
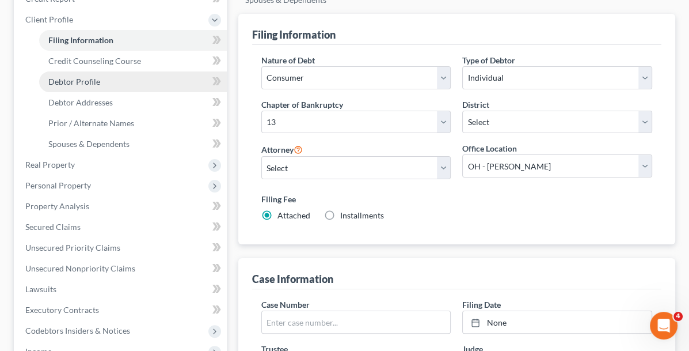
click at [83, 87] on link "Debtor Profile" at bounding box center [133, 81] width 188 height 21
select select "0"
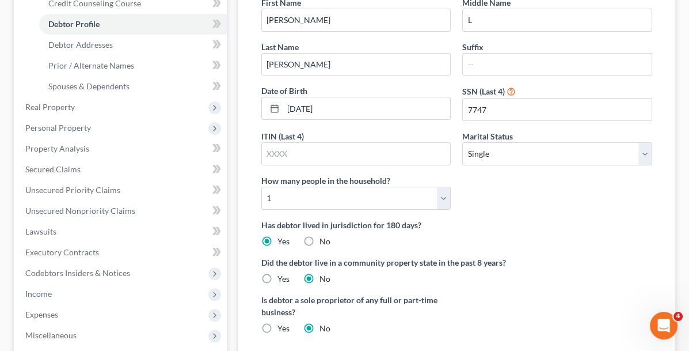
scroll to position [230, 0]
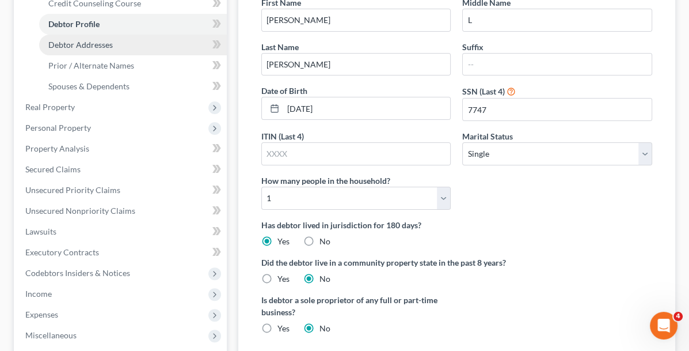
click at [80, 40] on span "Debtor Addresses" at bounding box center [80, 45] width 64 height 10
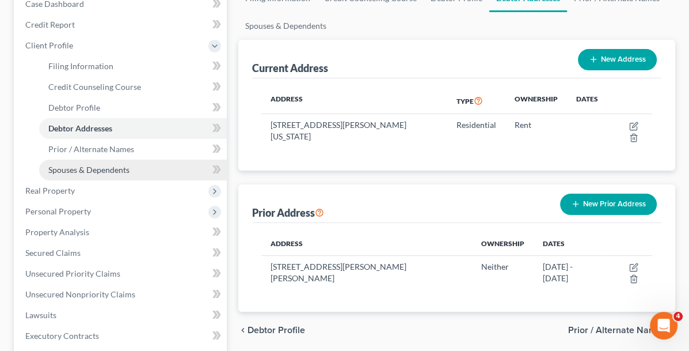
scroll to position [173, 0]
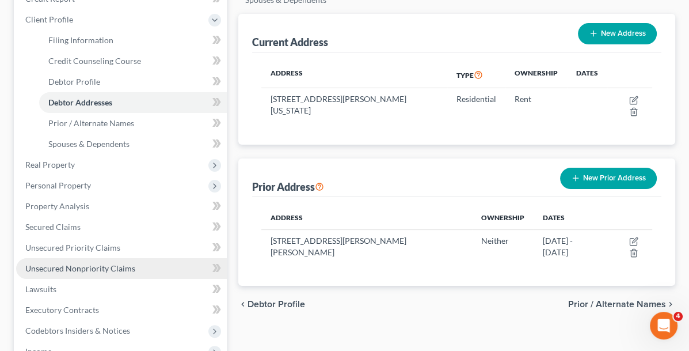
click at [100, 265] on span "Unsecured Nonpriority Claims" at bounding box center [80, 268] width 110 height 10
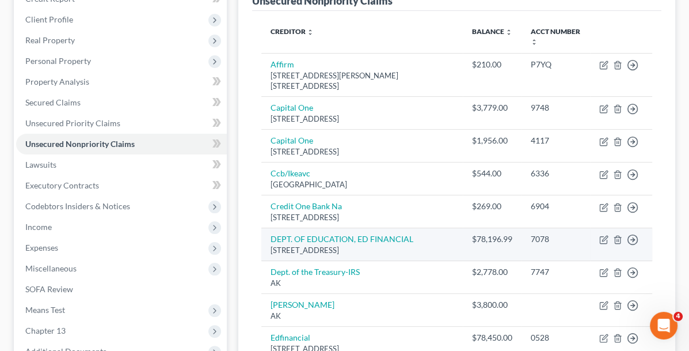
scroll to position [58, 0]
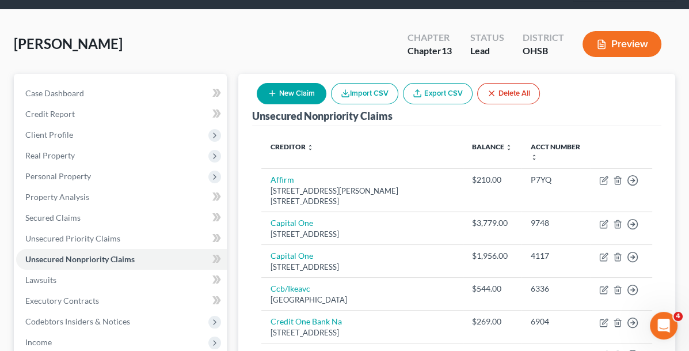
click at [326, 96] on button "New Claim" at bounding box center [292, 93] width 70 height 21
select select "0"
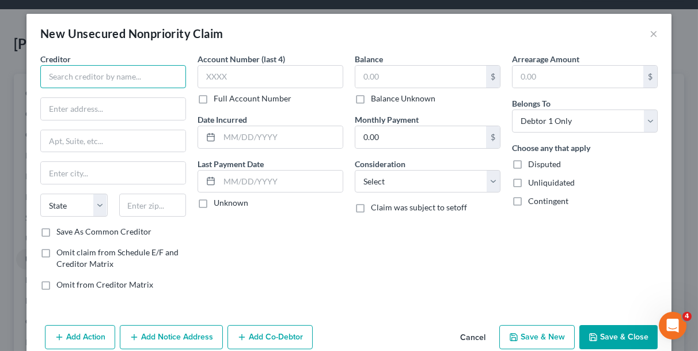
click at [100, 77] on input "text" at bounding box center [113, 76] width 146 height 23
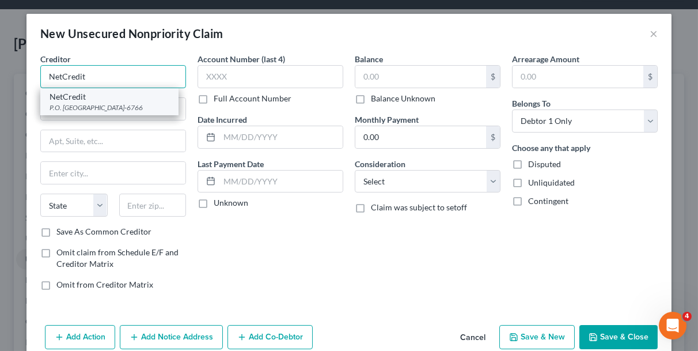
type input "NetCredit"
click at [128, 102] on div "P.O. [GEOGRAPHIC_DATA]-6766" at bounding box center [110, 107] width 120 height 10
type input "P.O. Box 206766"
type input "[GEOGRAPHIC_DATA]"
select select "45"
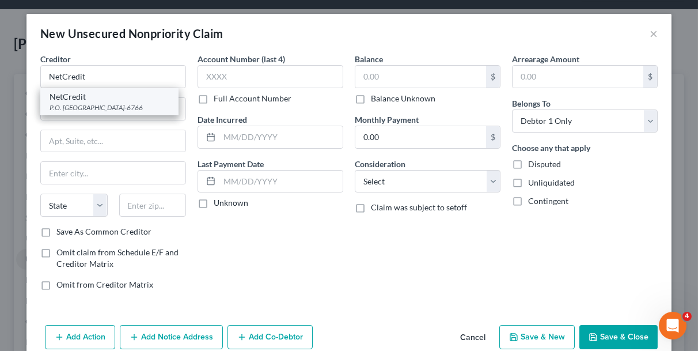
type input "75320-6766"
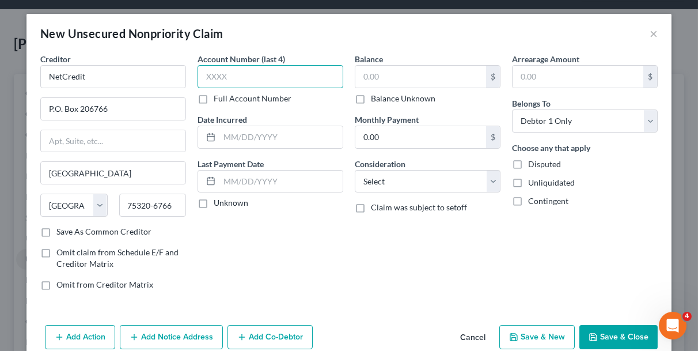
click at [219, 75] on input "text" at bounding box center [270, 76] width 146 height 23
type input "4645"
type input "[DATE]"
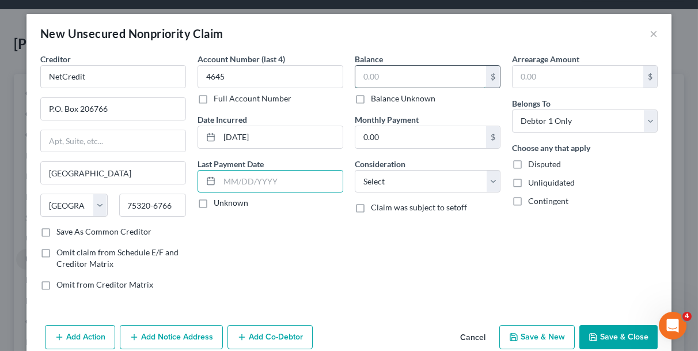
click at [368, 79] on input "text" at bounding box center [420, 77] width 131 height 22
type input "500"
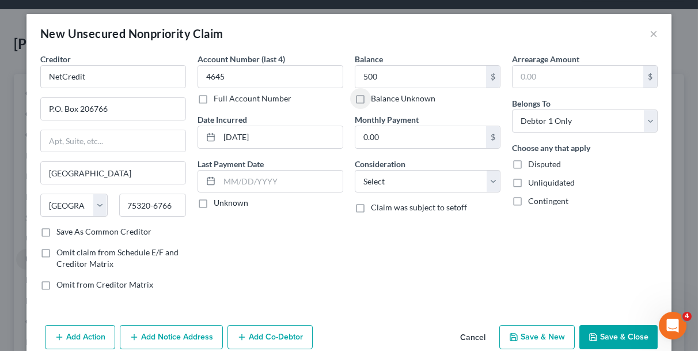
click at [607, 332] on button "Save & Close" at bounding box center [618, 337] width 78 height 24
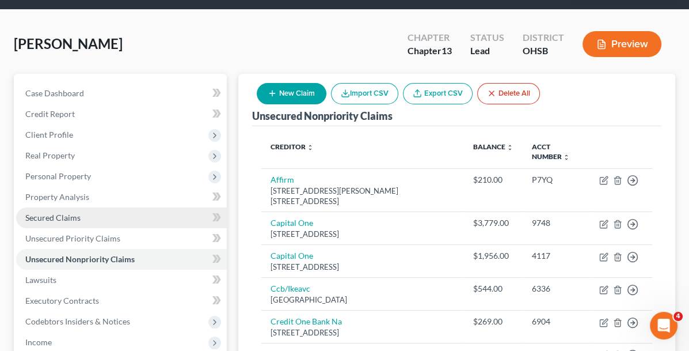
click at [61, 212] on span "Secured Claims" at bounding box center [52, 217] width 55 height 10
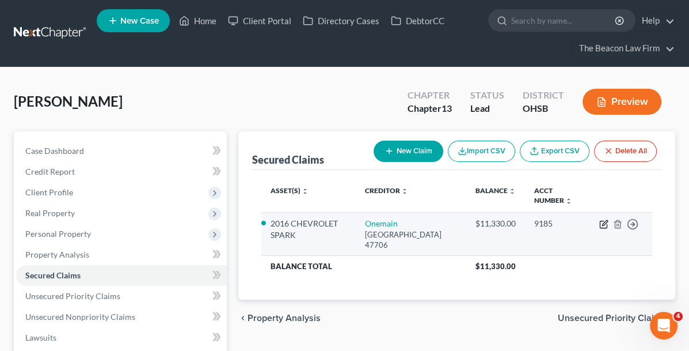
click at [601, 219] on icon "button" at bounding box center [603, 223] width 9 height 9
select select "15"
select select "0"
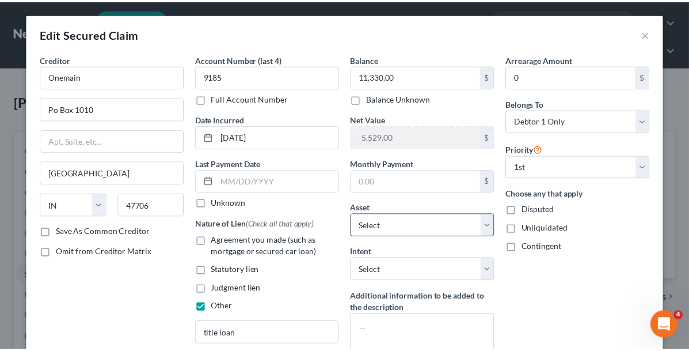
scroll to position [94, 0]
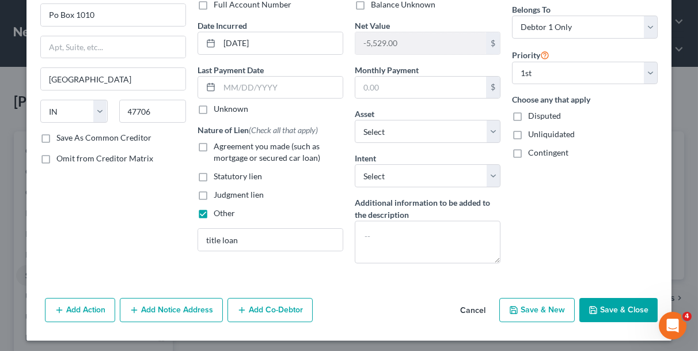
click at [600, 304] on button "Save & Close" at bounding box center [618, 310] width 78 height 24
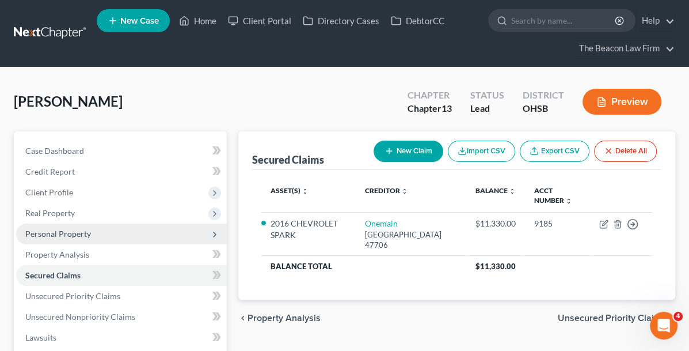
click at [73, 230] on span "Personal Property" at bounding box center [58, 234] width 66 height 10
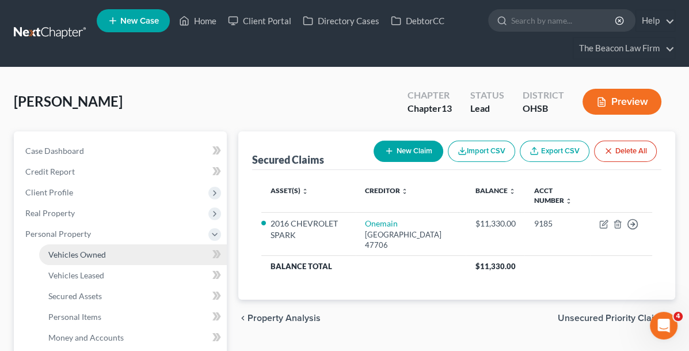
click at [75, 256] on span "Vehicles Owned" at bounding box center [77, 254] width 58 height 10
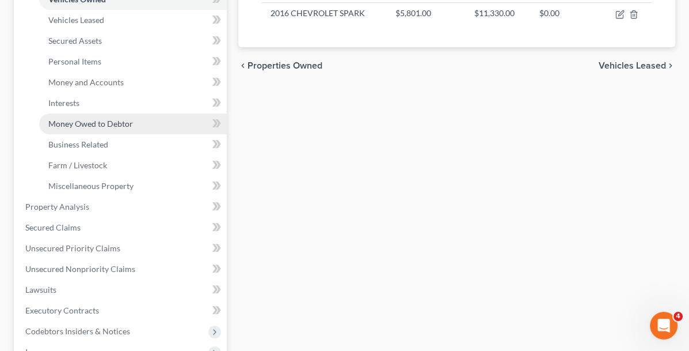
scroll to position [288, 0]
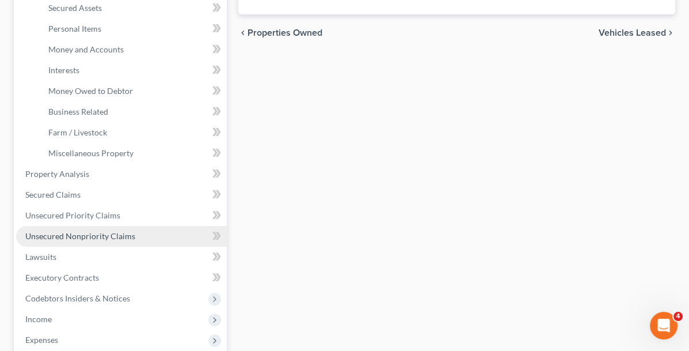
click at [93, 236] on span "Unsecured Nonpriority Claims" at bounding box center [80, 236] width 110 height 10
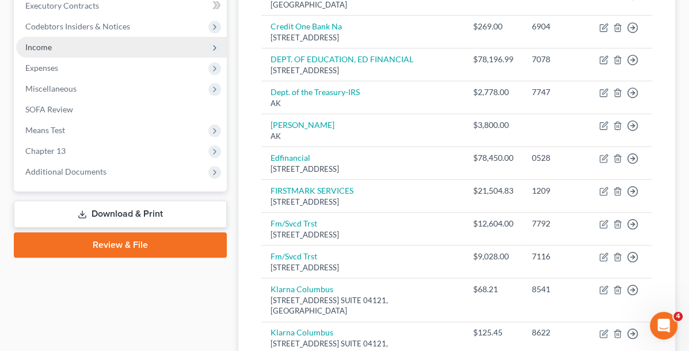
scroll to position [269, 0]
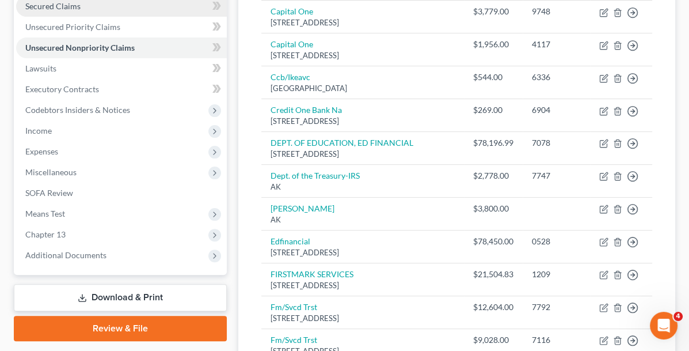
click at [58, 9] on span "Secured Claims" at bounding box center [52, 6] width 55 height 10
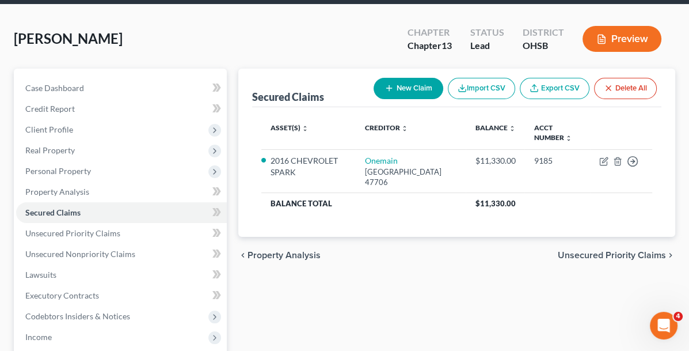
scroll to position [115, 0]
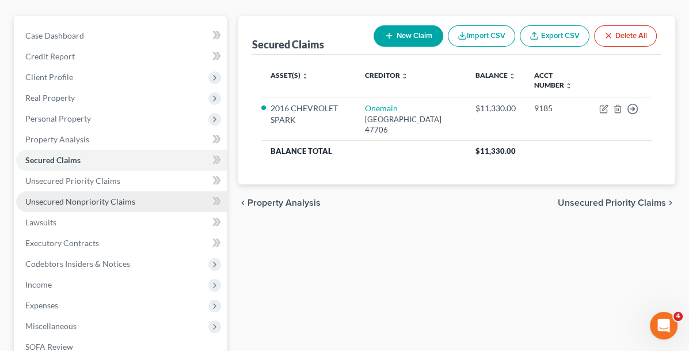
drag, startPoint x: 63, startPoint y: 199, endPoint x: 149, endPoint y: 208, distance: 85.7
click at [63, 199] on span "Unsecured Nonpriority Claims" at bounding box center [80, 201] width 110 height 10
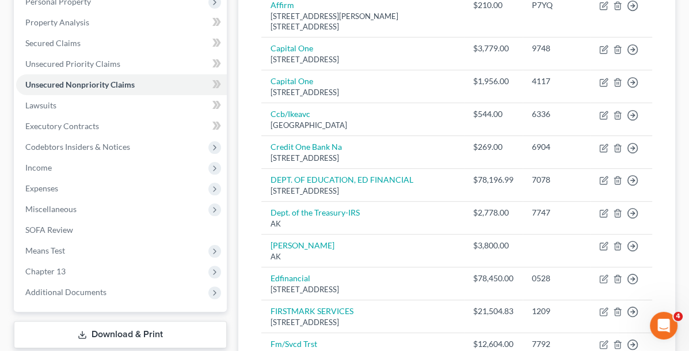
scroll to position [345, 0]
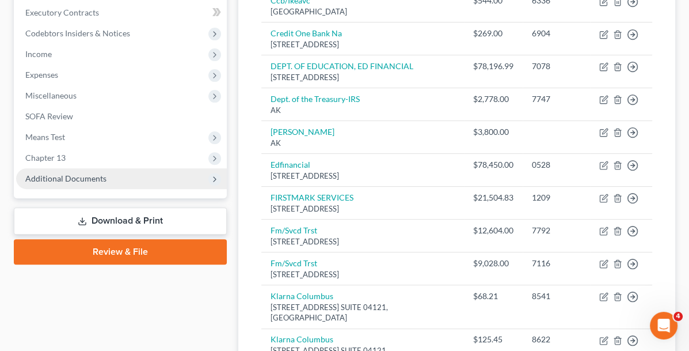
click at [90, 176] on span "Additional Documents" at bounding box center [65, 178] width 81 height 10
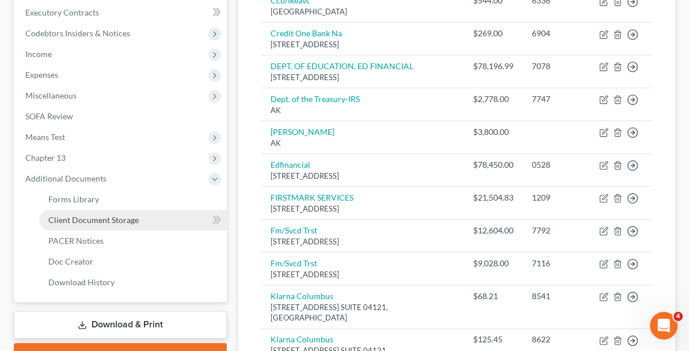
click at [97, 216] on span "Client Document Storage" at bounding box center [93, 220] width 90 height 10
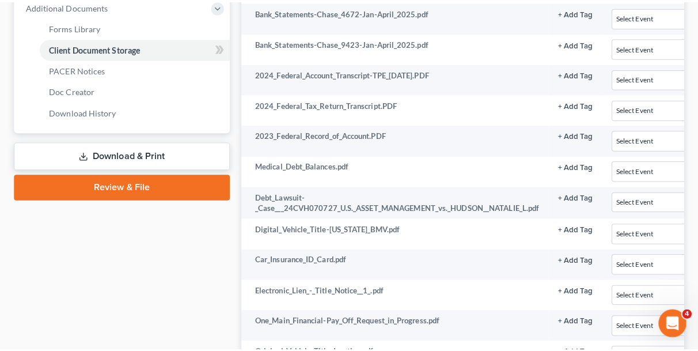
scroll to position [518, 158]
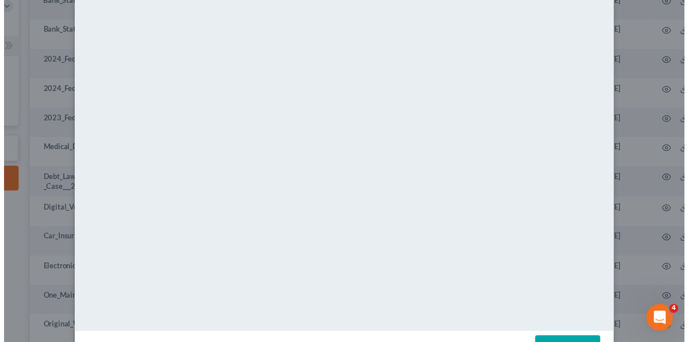
scroll to position [130, 0]
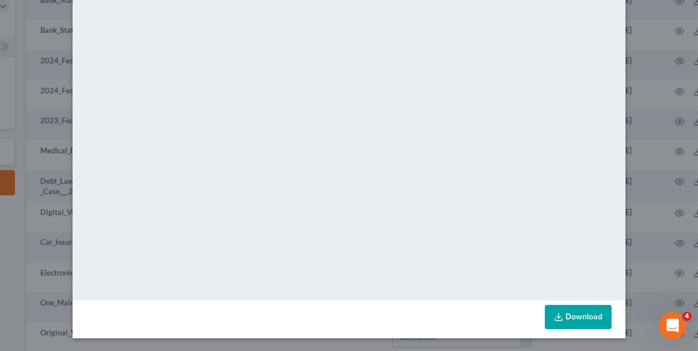
click at [43, 94] on div "Attachment Preview: Car_Insurance_ID_Card.pdf [DATE] × <object ng-attr-data='[U…" at bounding box center [349, 175] width 698 height 351
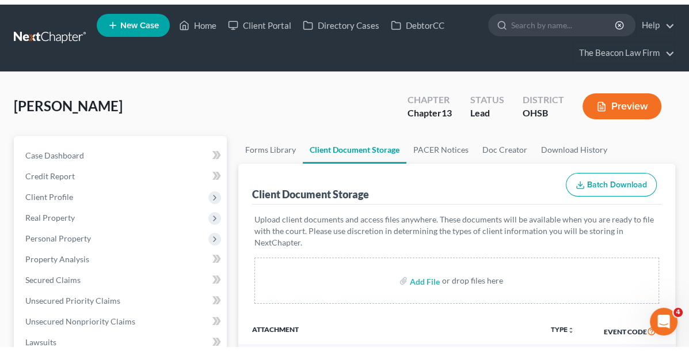
scroll to position [0, 0]
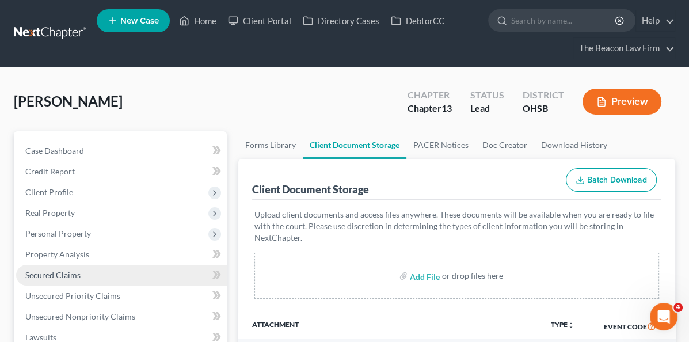
click at [51, 272] on span "Secured Claims" at bounding box center [52, 275] width 55 height 10
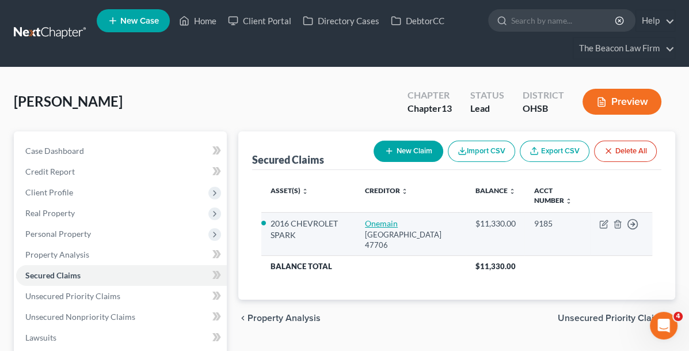
click at [365, 218] on link "Onemain" at bounding box center [381, 223] width 33 height 10
select select "15"
select select "0"
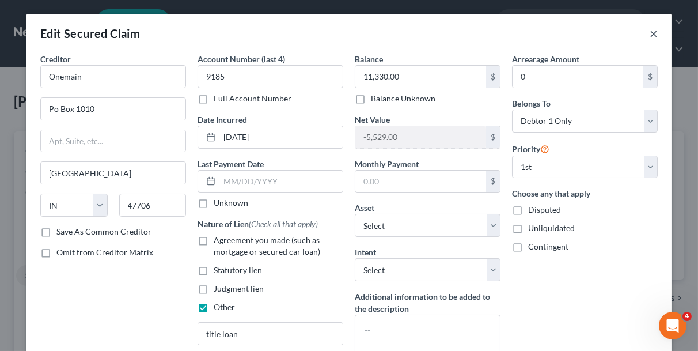
click at [650, 31] on button "×" at bounding box center [653, 33] width 8 height 14
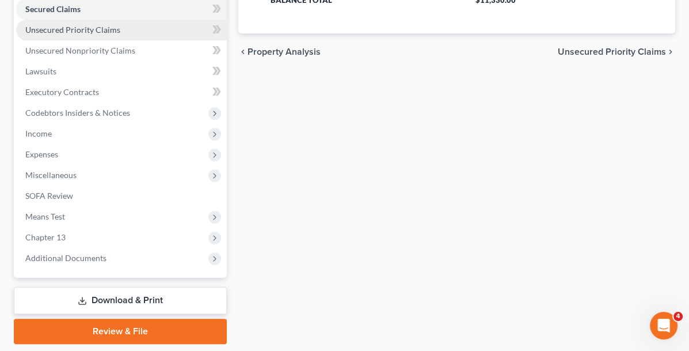
scroll to position [288, 0]
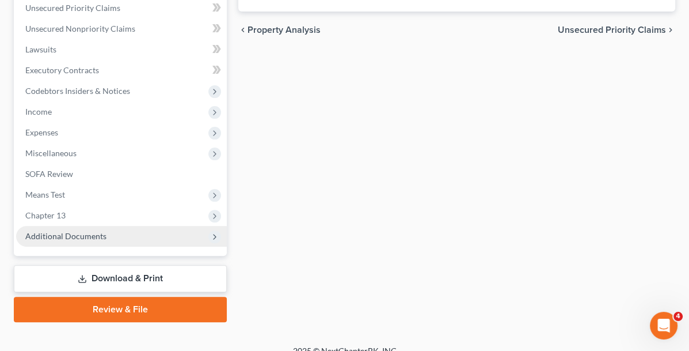
click at [54, 231] on span "Additional Documents" at bounding box center [65, 236] width 81 height 10
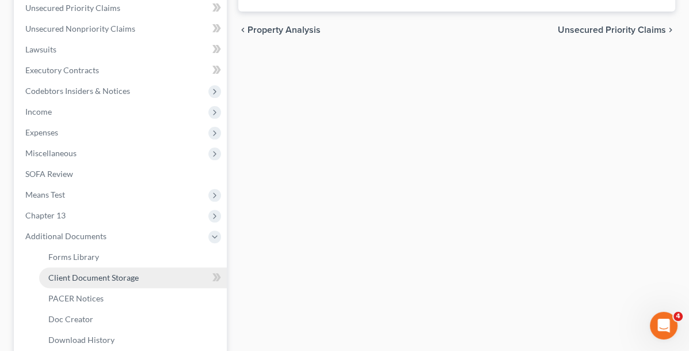
click at [86, 275] on span "Client Document Storage" at bounding box center [93, 277] width 90 height 10
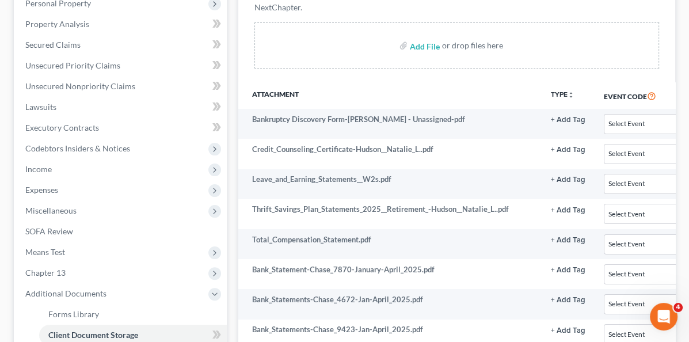
scroll to position [230, 181]
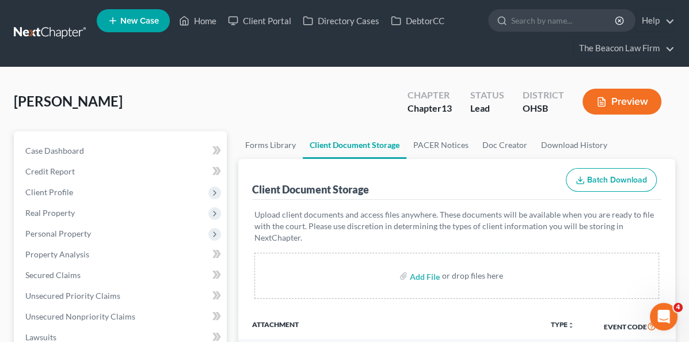
scroll to position [0, 0]
